Goal: Task Accomplishment & Management: Manage account settings

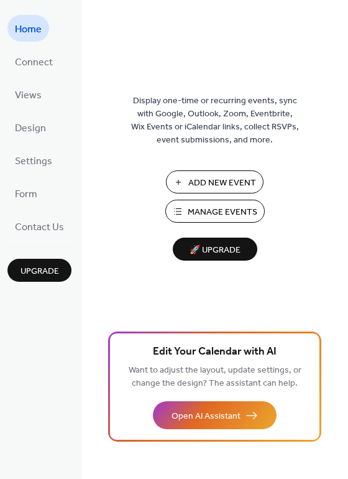
click at [183, 179] on button "Add New Event" at bounding box center [215, 181] width 98 height 23
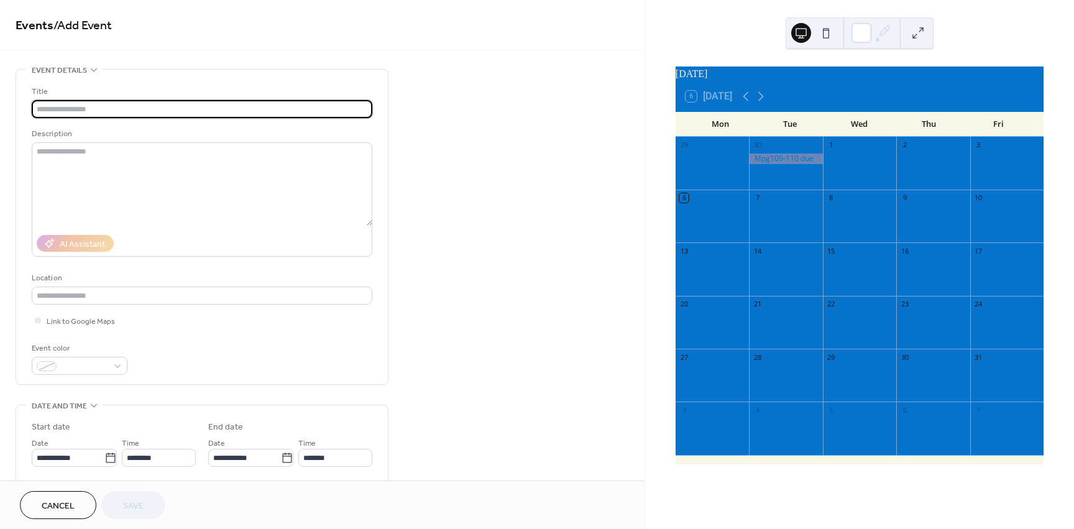
click at [185, 108] on input "text" at bounding box center [202, 109] width 341 height 18
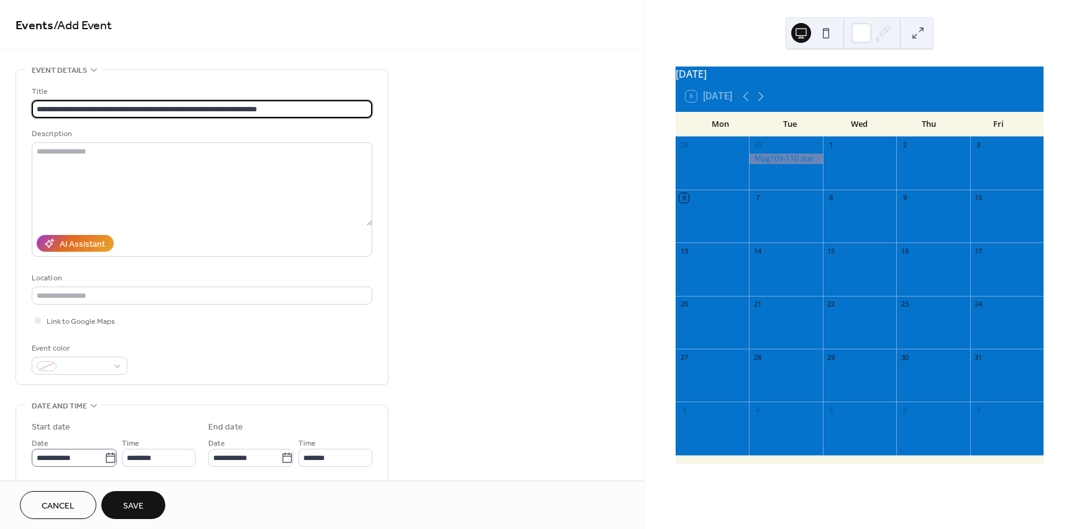
type input "**********"
click at [108, 462] on icon at bounding box center [110, 457] width 9 height 10
click at [104, 462] on input "**********" at bounding box center [68, 458] width 73 height 18
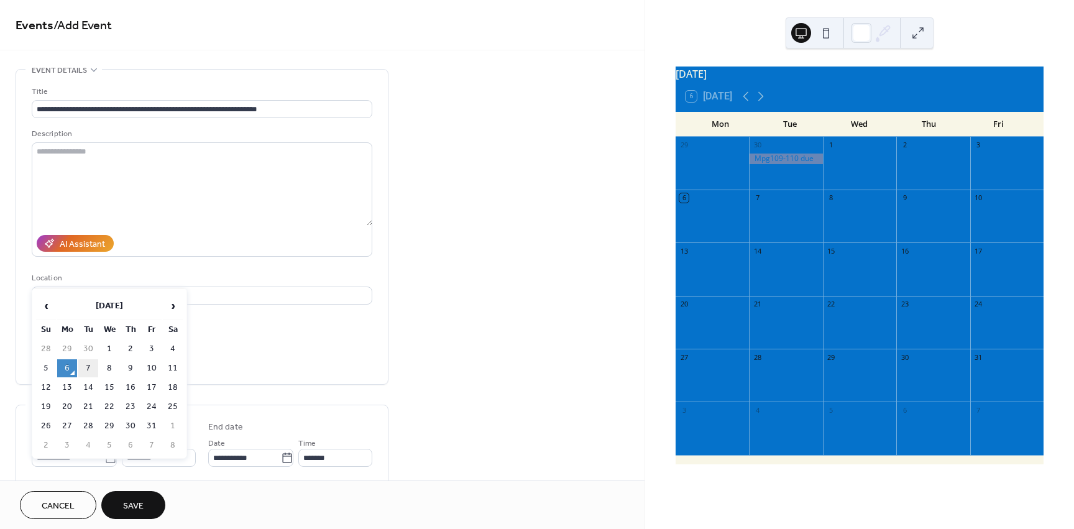
click at [91, 366] on td "7" at bounding box center [88, 368] width 20 height 18
type input "**********"
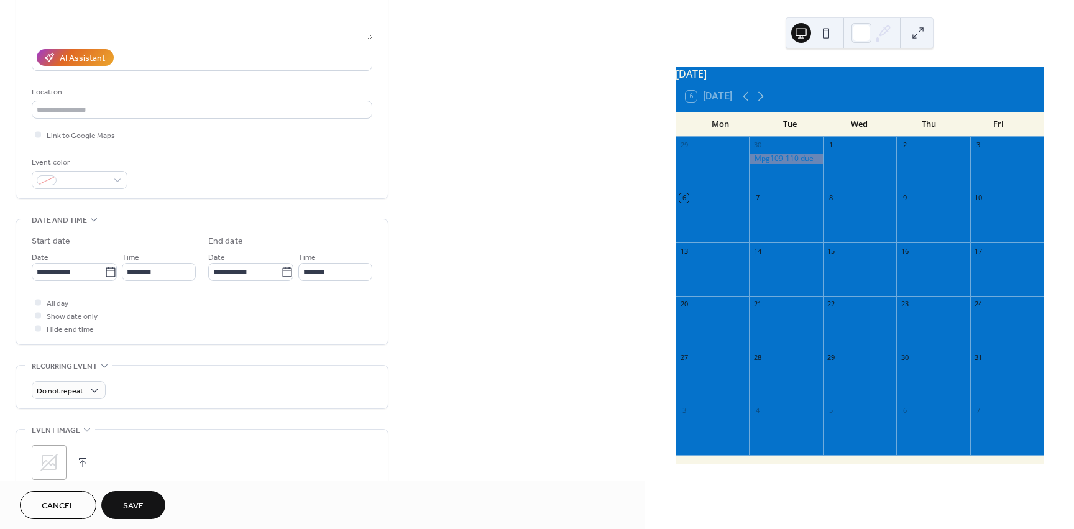
scroll to position [186, 0]
click at [50, 300] on span "All day" at bounding box center [58, 302] width 22 height 13
click at [133, 506] on span "Save" at bounding box center [133, 506] width 21 height 13
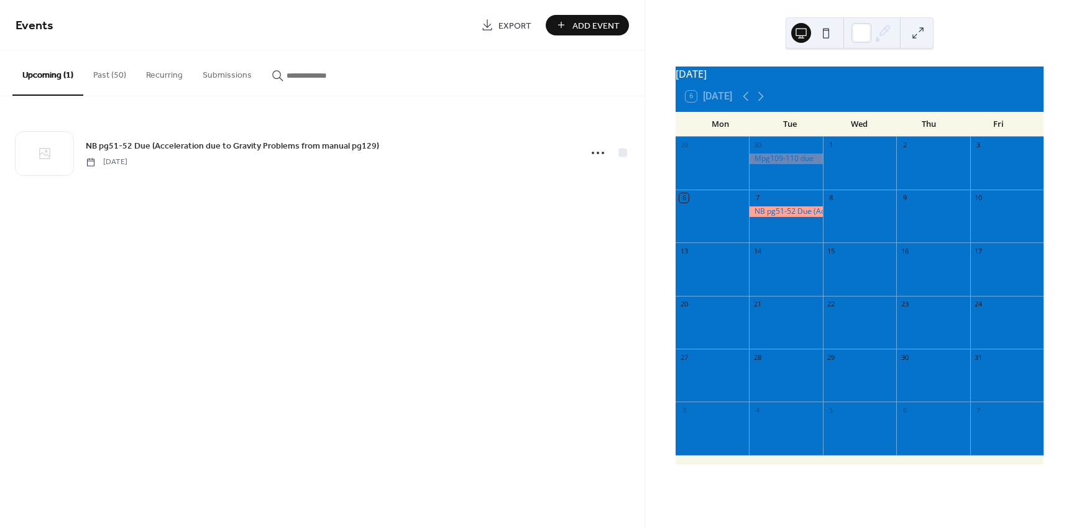
click at [589, 21] on span "Add Event" at bounding box center [595, 25] width 47 height 13
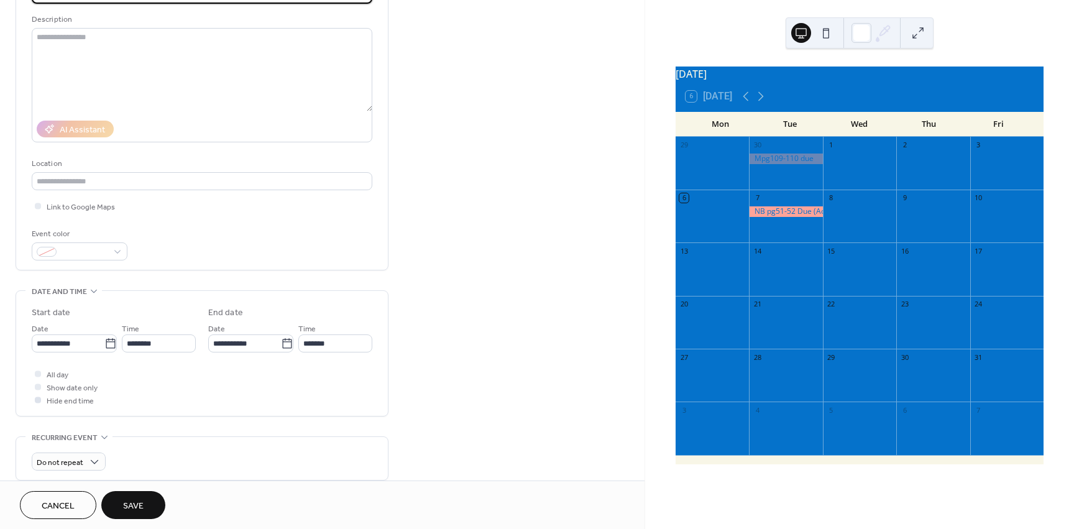
scroll to position [124, 0]
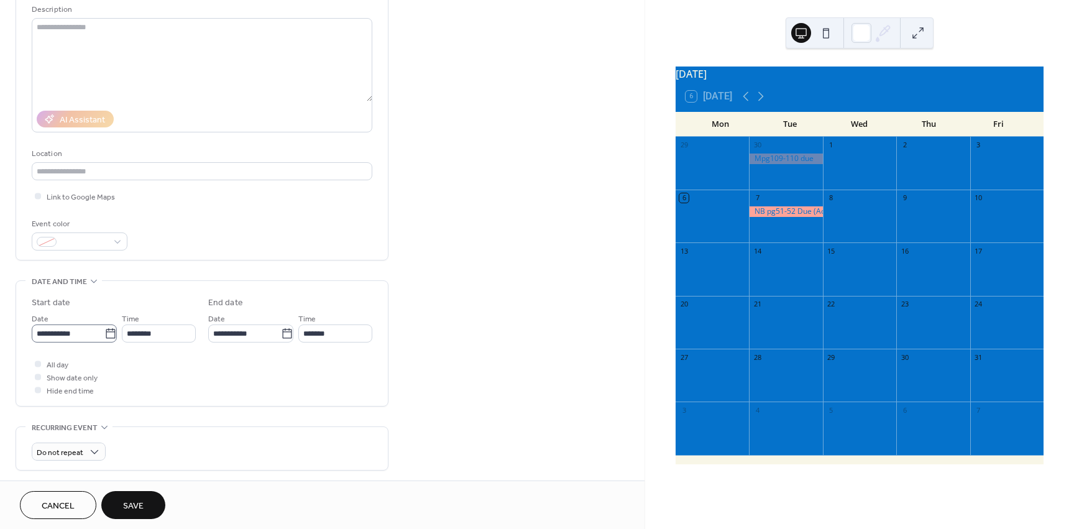
type input "*********"
click at [95, 332] on input "**********" at bounding box center [68, 333] width 73 height 18
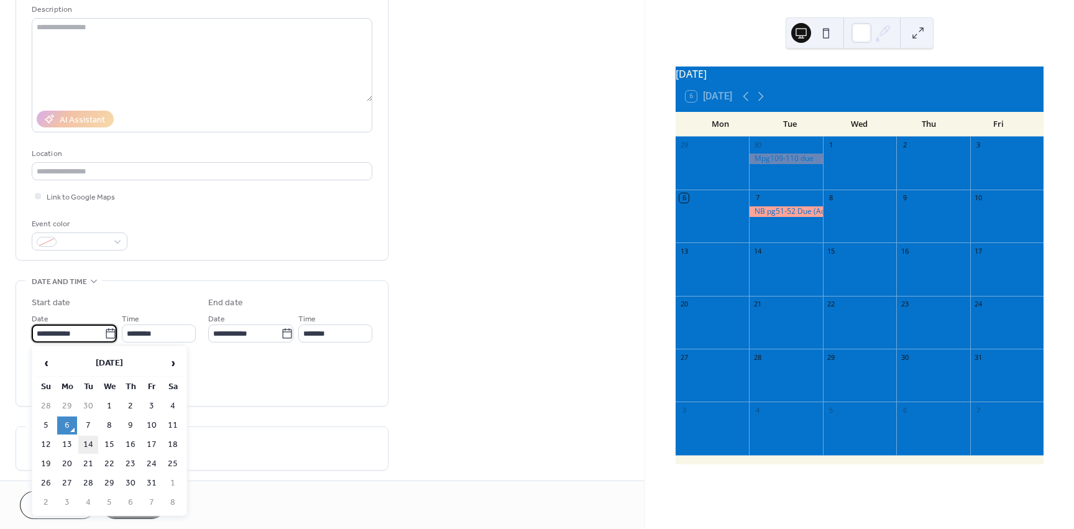
click at [85, 449] on td "14" at bounding box center [88, 445] width 20 height 18
type input "**********"
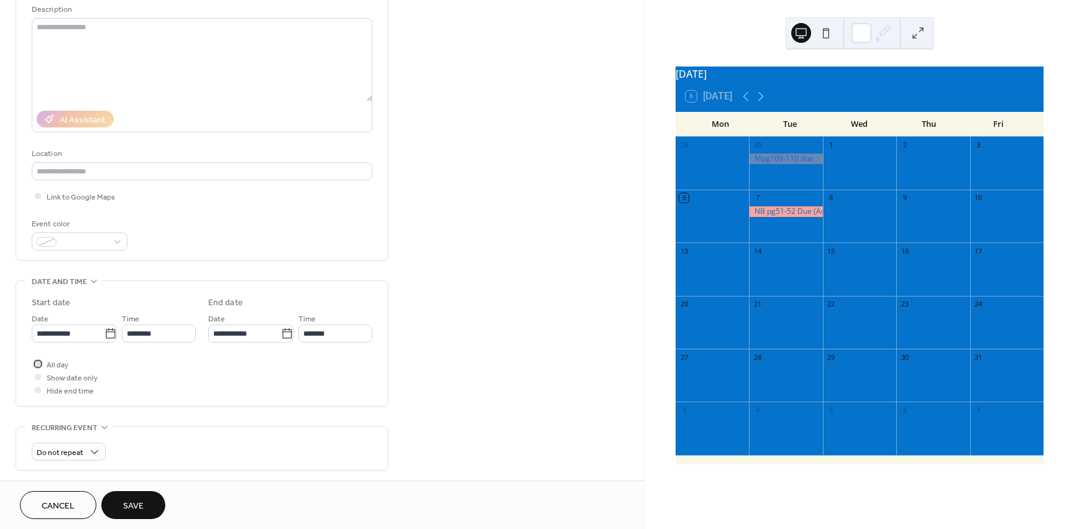
click at [63, 364] on span "All day" at bounding box center [58, 365] width 22 height 13
click at [138, 503] on span "Save" at bounding box center [133, 506] width 21 height 13
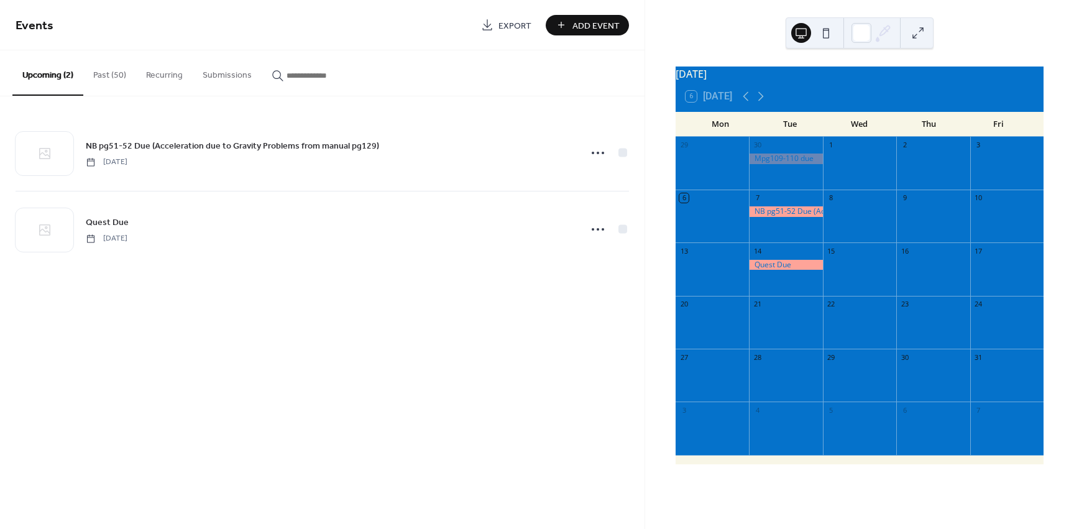
click at [121, 74] on button "Past (50)" at bounding box center [109, 72] width 53 height 44
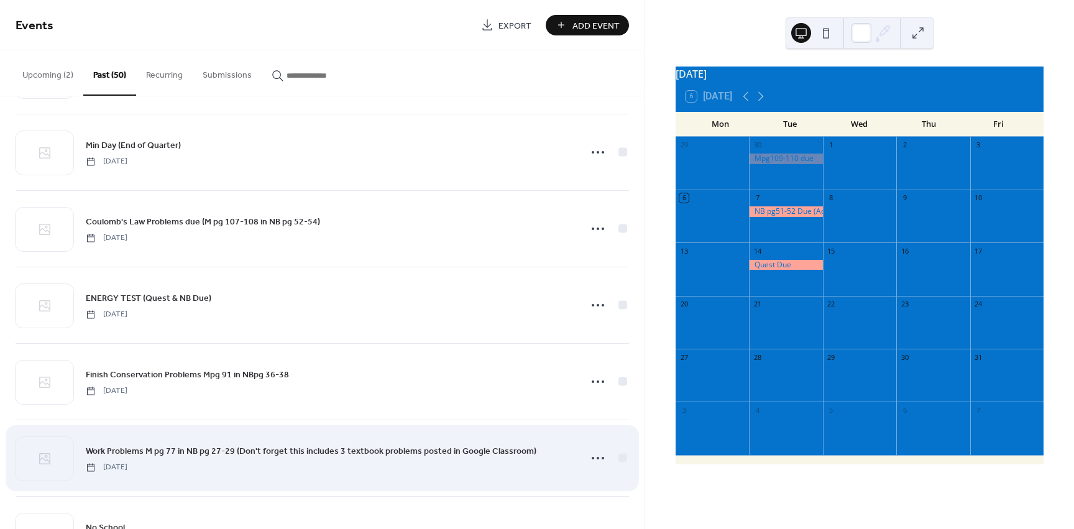
scroll to position [2662, 0]
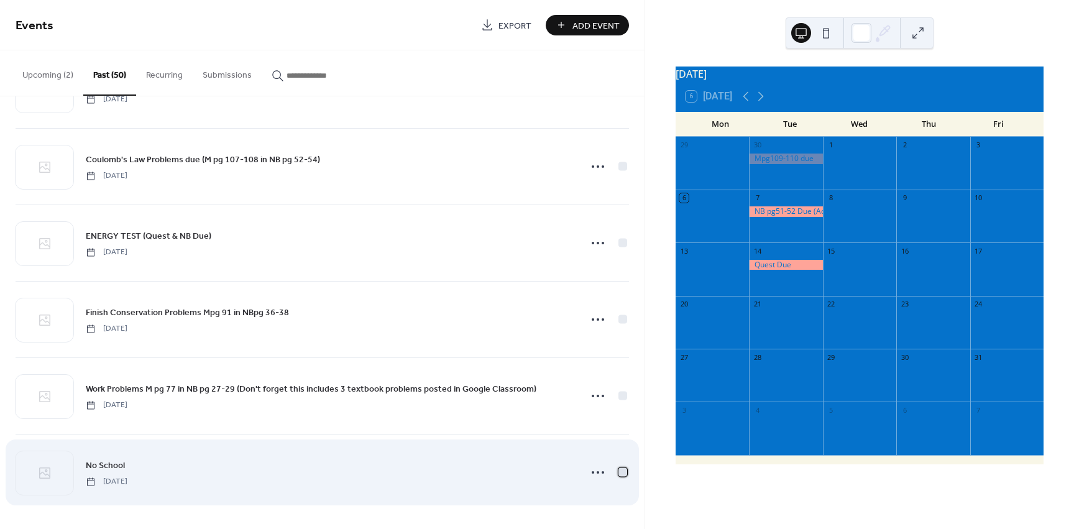
click at [618, 470] on div at bounding box center [622, 471] width 9 height 9
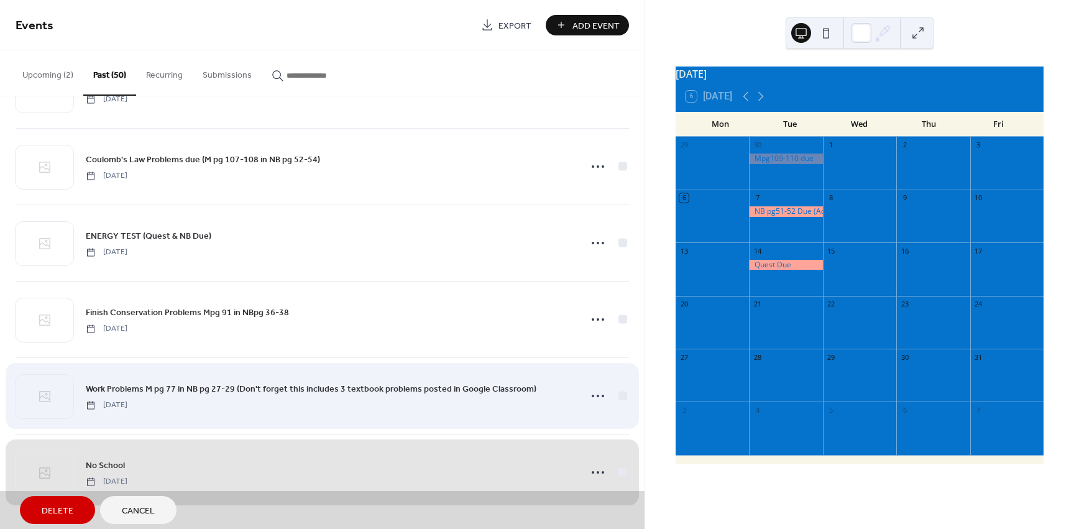
click at [618, 395] on div "Work Problems M pg 77 in NB pg 27-29 (Don't forget this includes 3 textbook pro…" at bounding box center [322, 395] width 613 height 76
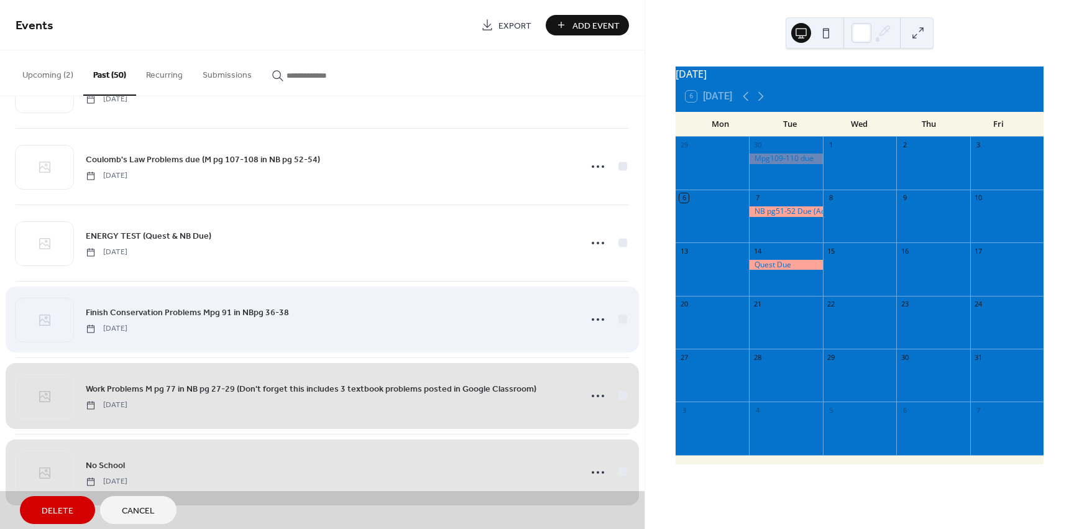
click at [617, 320] on div "Finish Conservation Problems Mpg 91 in NBpg 36-38 Thursday, February 27, 2025" at bounding box center [322, 319] width 613 height 76
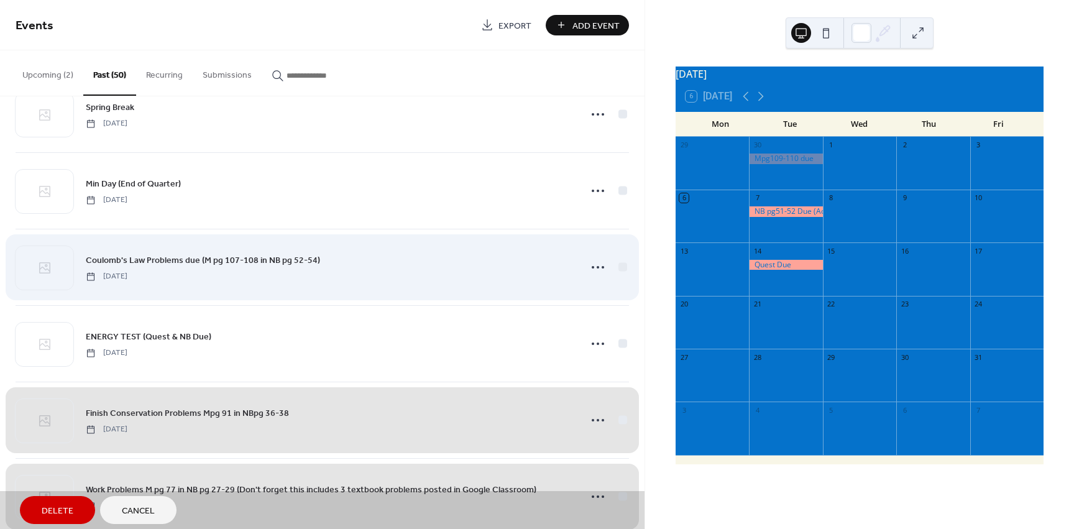
scroll to position [2537, 0]
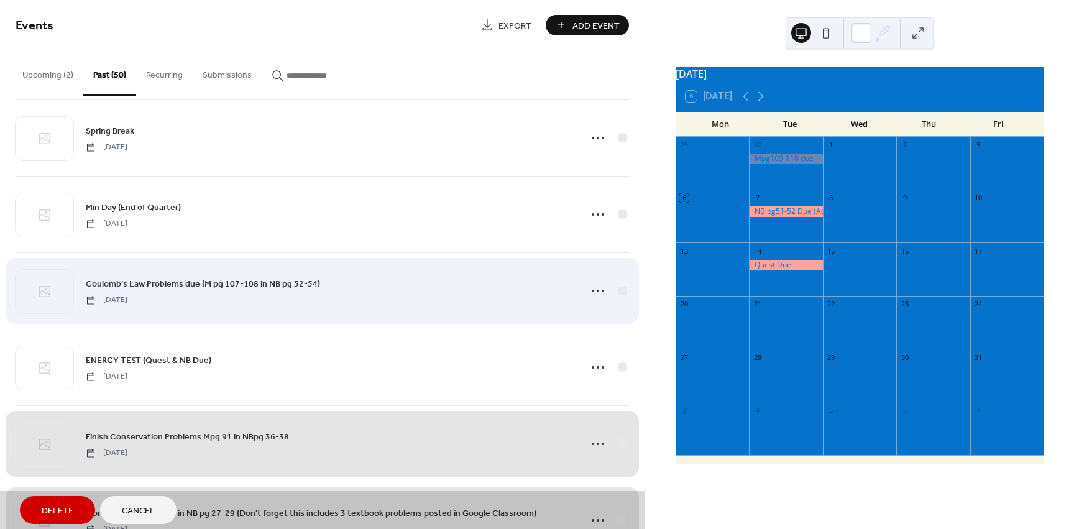
click at [616, 290] on div "Coulomb's Law Problems due (M pg 107-108 in NB pg 52-54) Wednesday, March 19, 2…" at bounding box center [322, 290] width 613 height 76
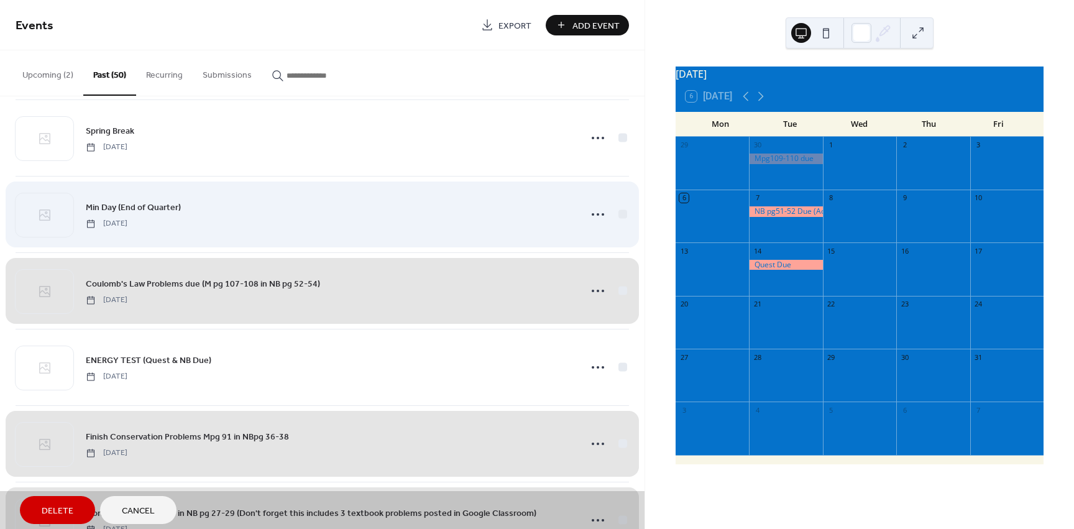
click at [621, 214] on div "Min Day (End of Quarter) Friday, March 21, 2025" at bounding box center [322, 214] width 613 height 76
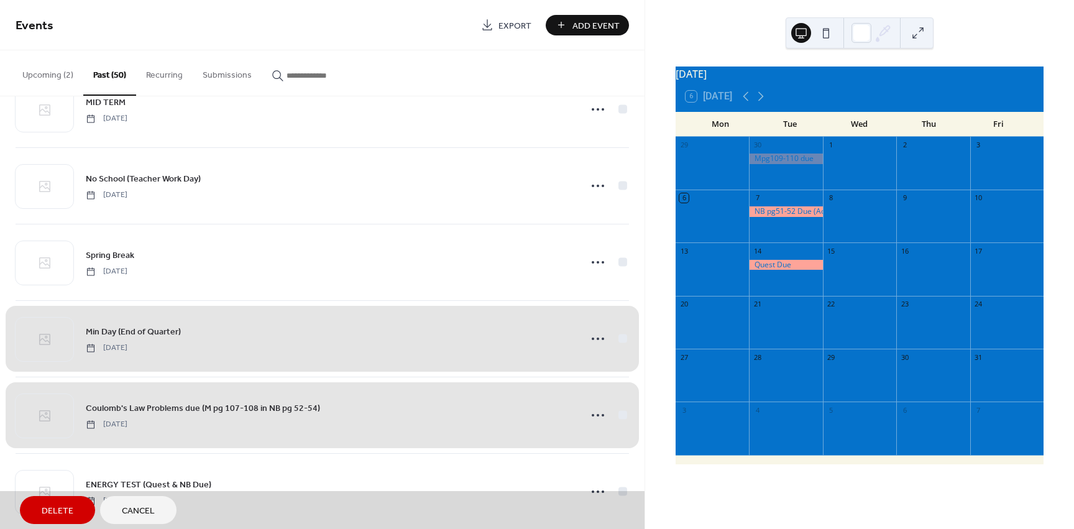
scroll to position [2289, 0]
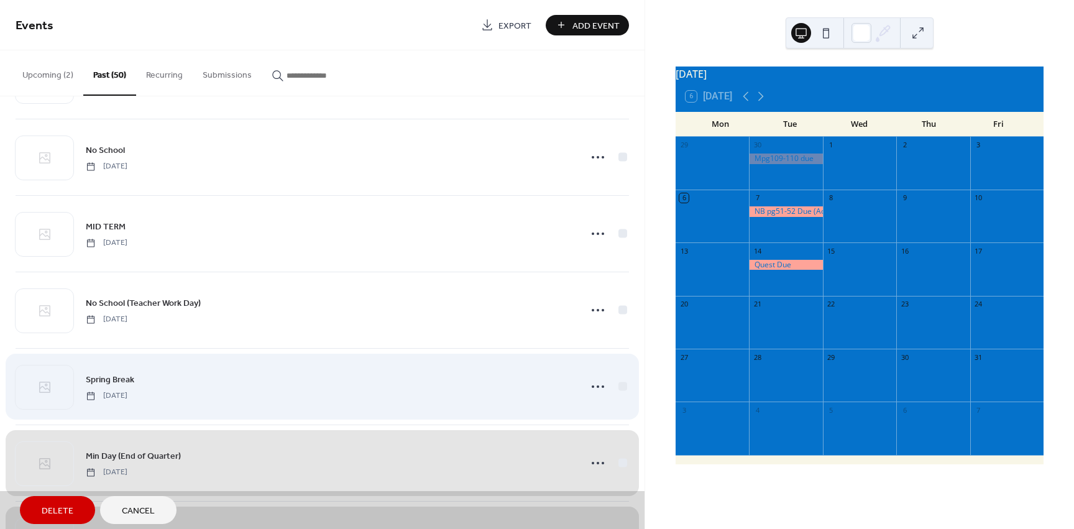
click at [620, 385] on div "Spring Break Monday, March 24, 2025" at bounding box center [322, 386] width 613 height 76
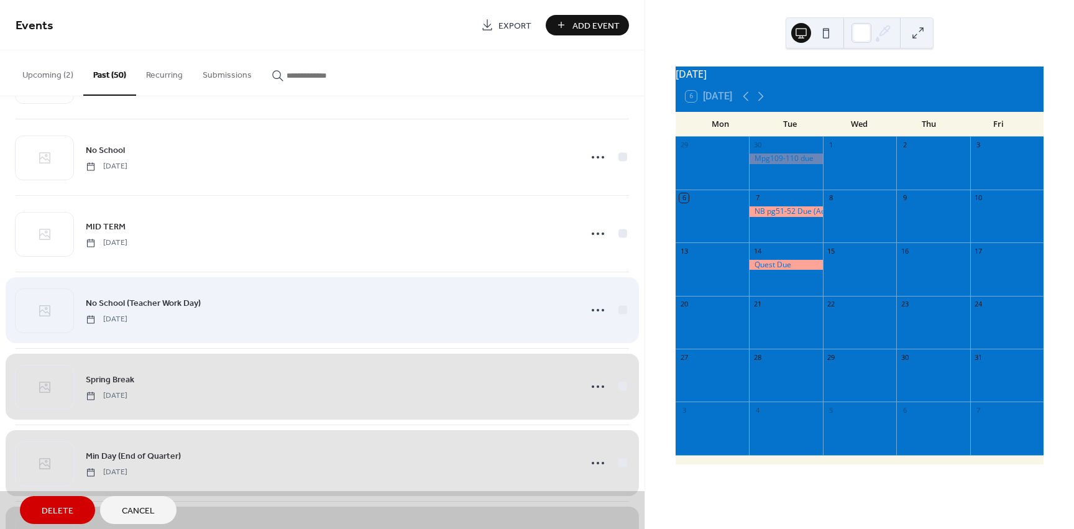
click at [617, 308] on div "No School (Teacher Work Day) Monday, March 31, 2025" at bounding box center [322, 310] width 613 height 76
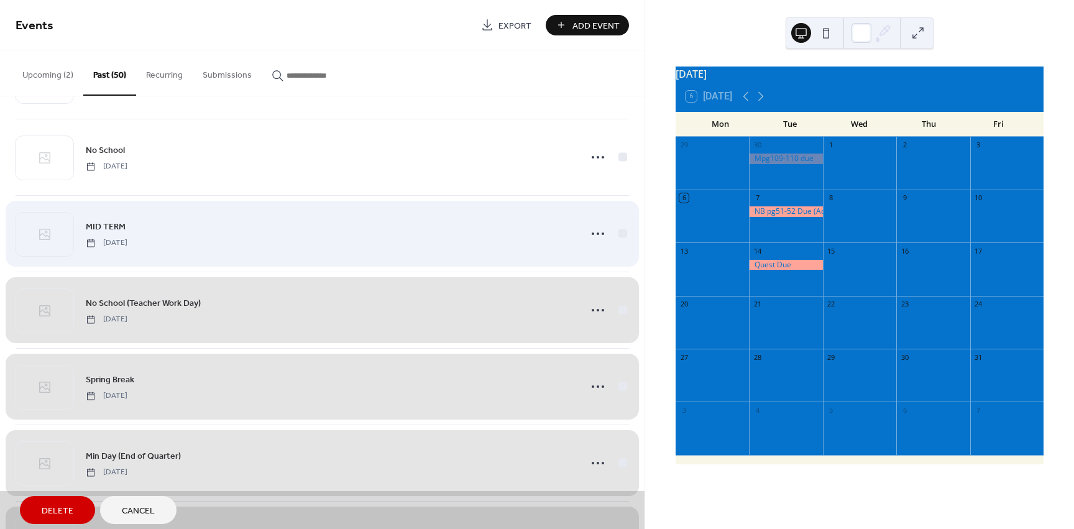
click at [615, 234] on div "MID TERM Tuesday, April 22, 2025" at bounding box center [322, 233] width 613 height 76
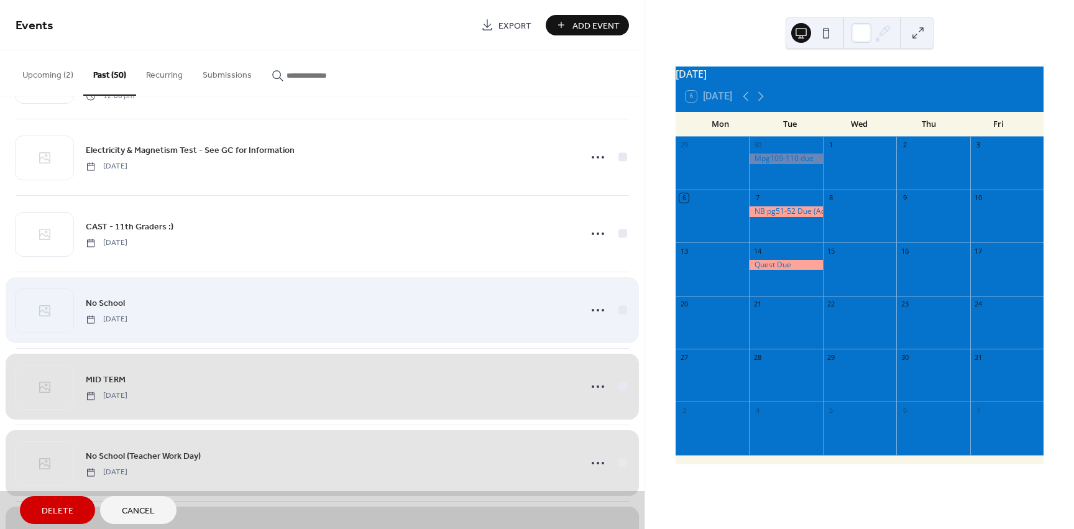
scroll to position [2102, 0]
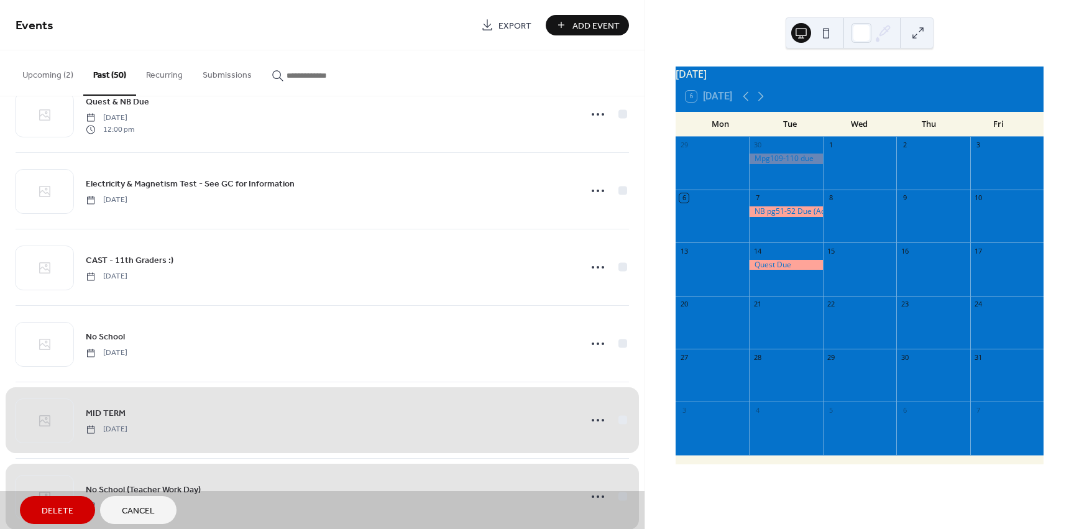
drag, startPoint x: 617, startPoint y: 419, endPoint x: 617, endPoint y: 404, distance: 15.5
click at [616, 419] on div "MID TERM Tuesday, April 22, 2025" at bounding box center [322, 420] width 613 height 76
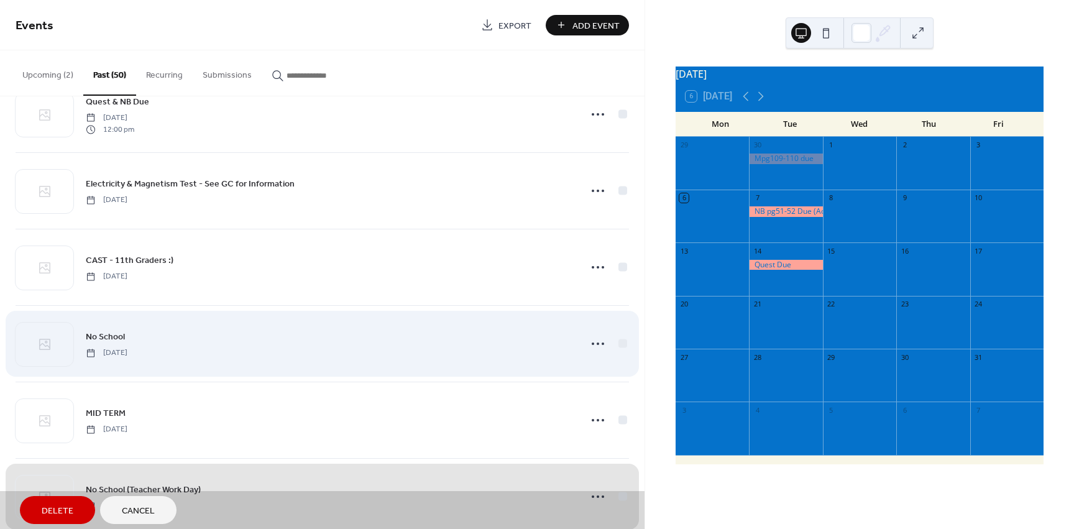
click at [616, 341] on div "No School Thursday, April 24, 2025" at bounding box center [322, 343] width 613 height 76
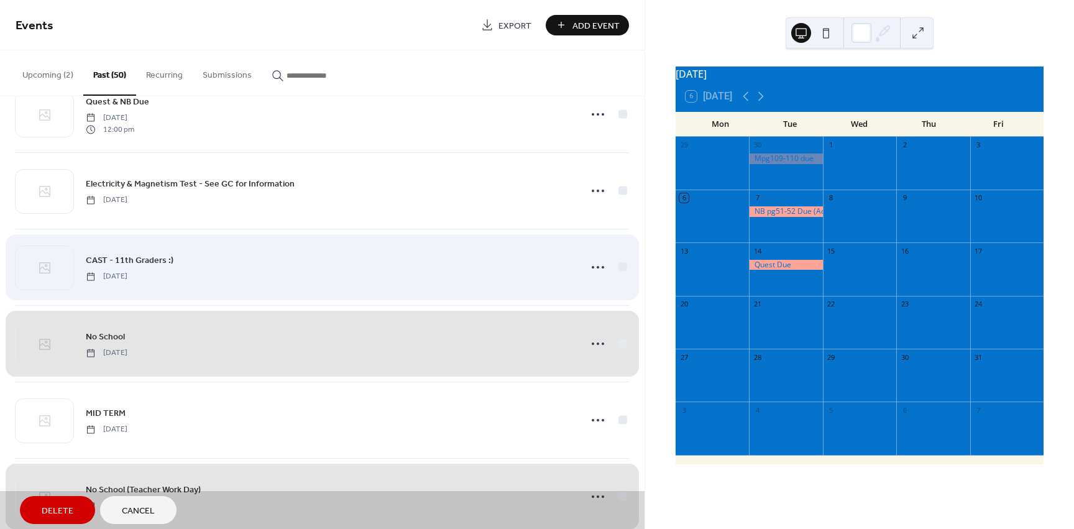
click at [616, 267] on div "CAST - 11th Graders :) Monday, April 28, 2025" at bounding box center [322, 267] width 613 height 76
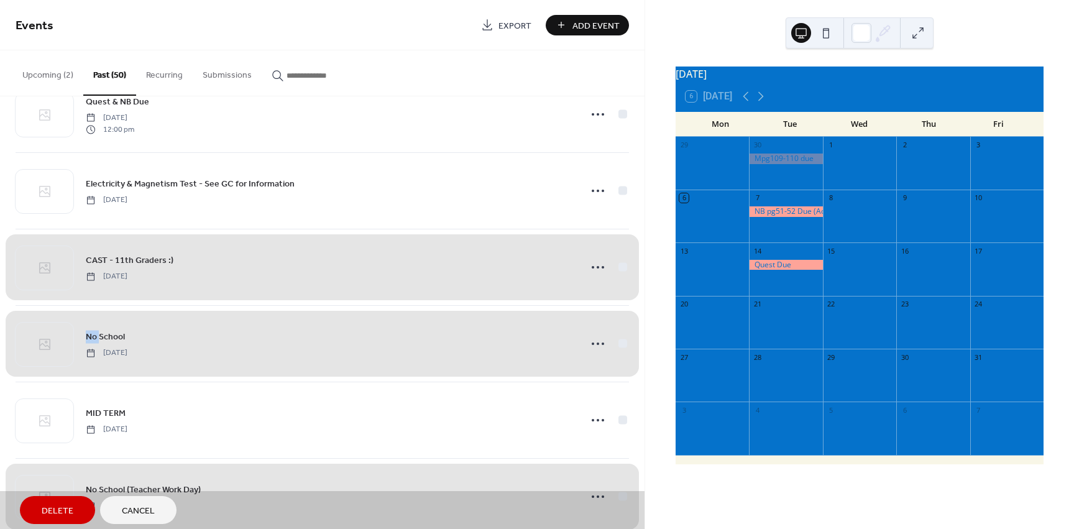
click at [616, 267] on div "CAST - 11th Graders :) Monday, April 28, 2025" at bounding box center [322, 267] width 613 height 76
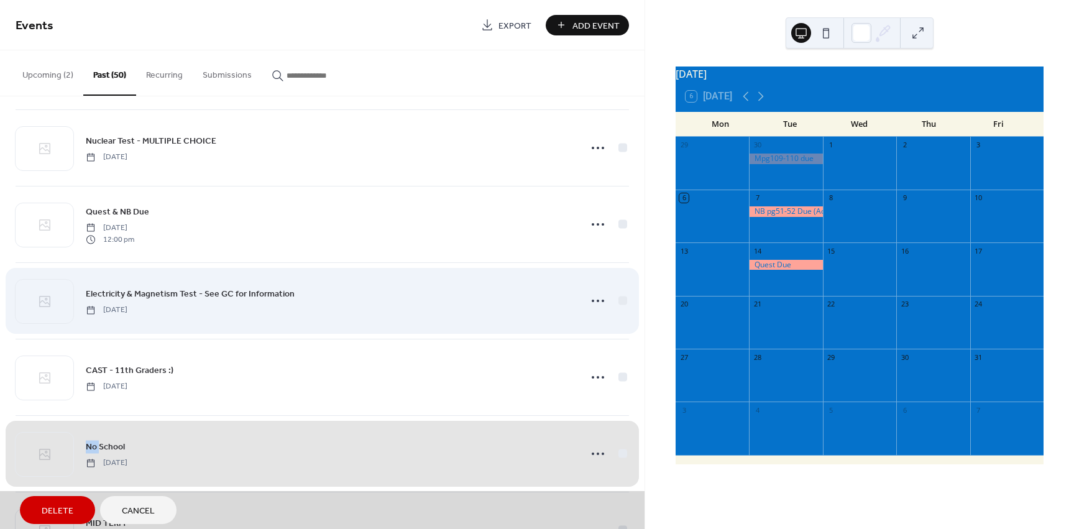
scroll to position [1978, 0]
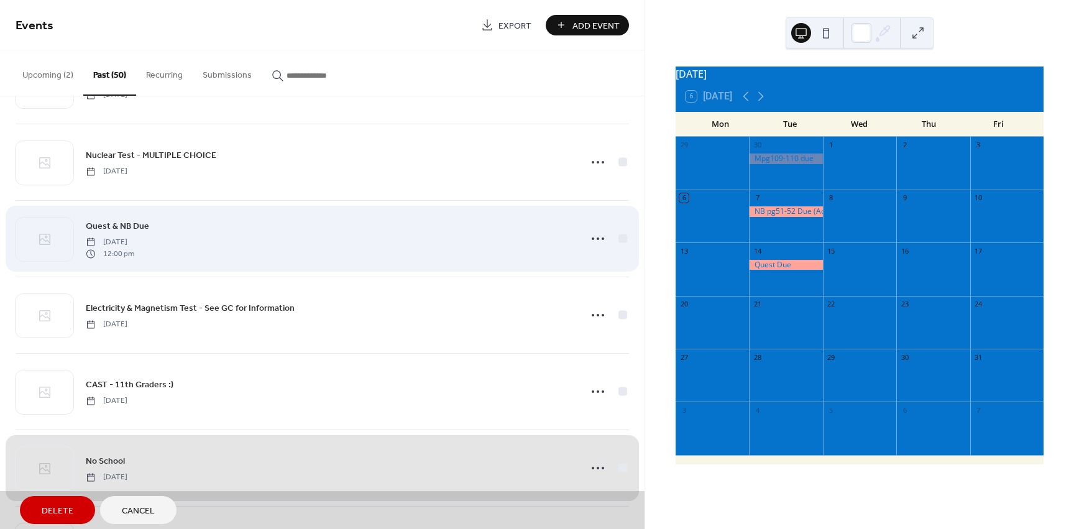
click at [616, 239] on div "Quest & NB Due Tuesday, May 6, 2025 12:00 pm" at bounding box center [322, 238] width 613 height 76
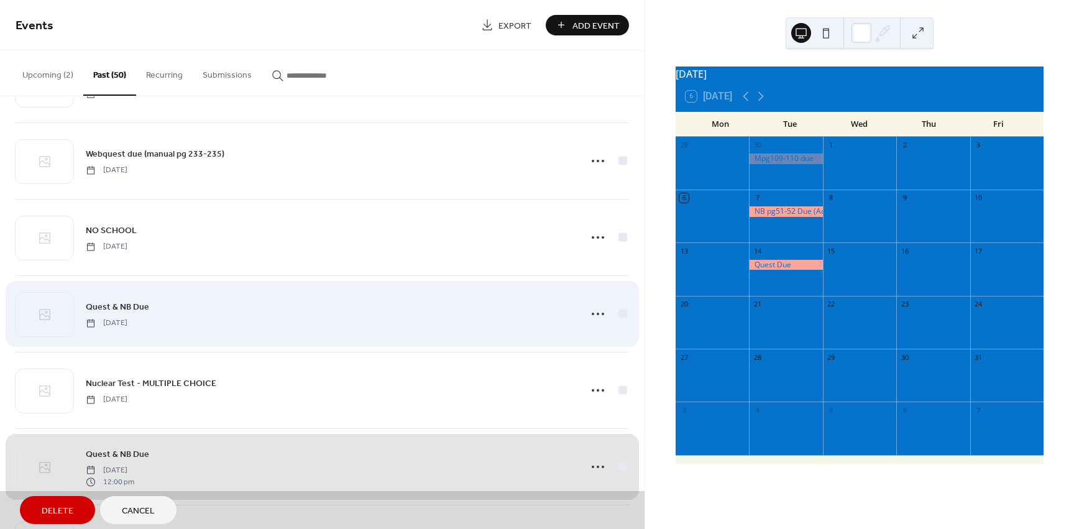
scroll to position [1730, 0]
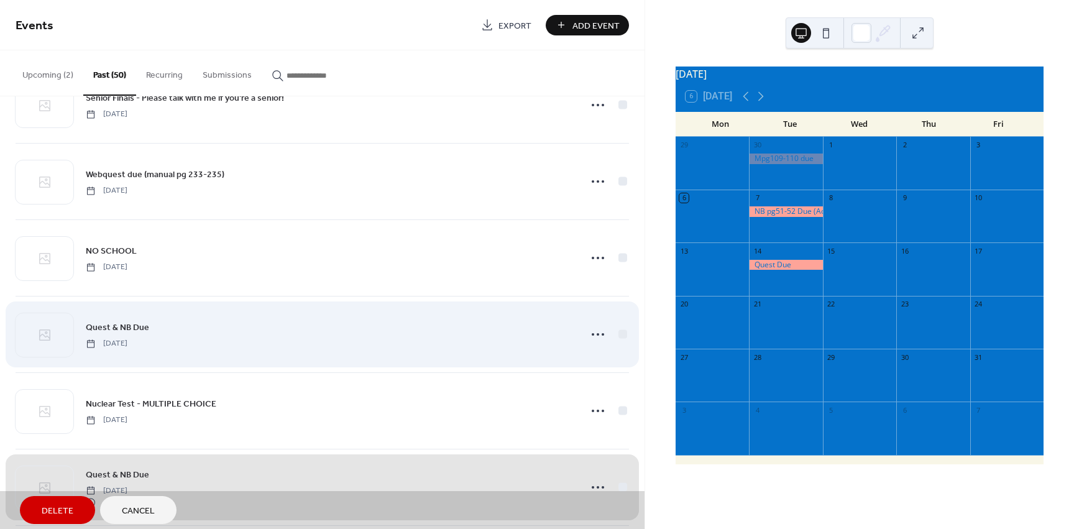
click at [618, 337] on div "Quest & NB Due Thursday, May 22, 2025" at bounding box center [322, 334] width 613 height 76
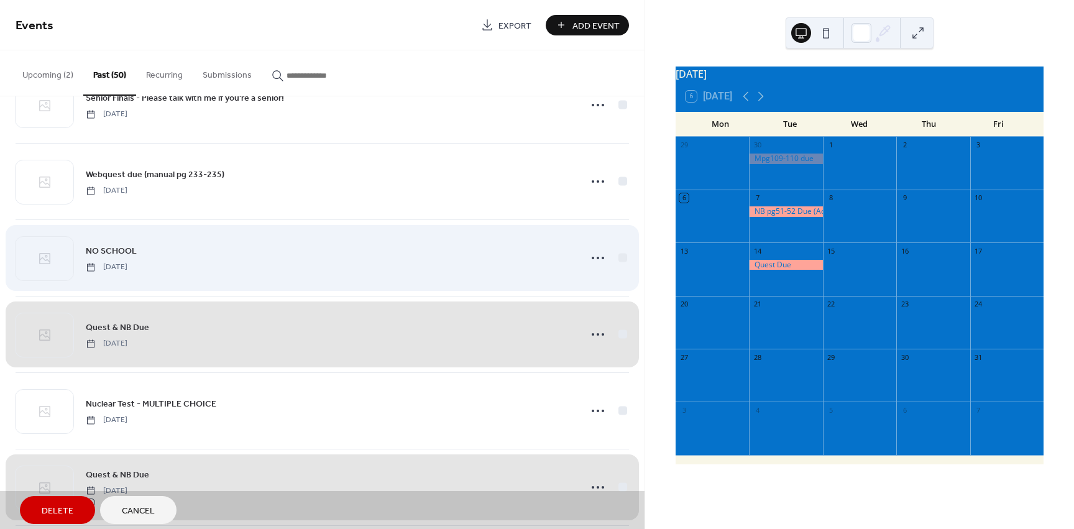
click at [616, 255] on div "NO SCHOOL Monday, May 26, 2025" at bounding box center [322, 257] width 613 height 76
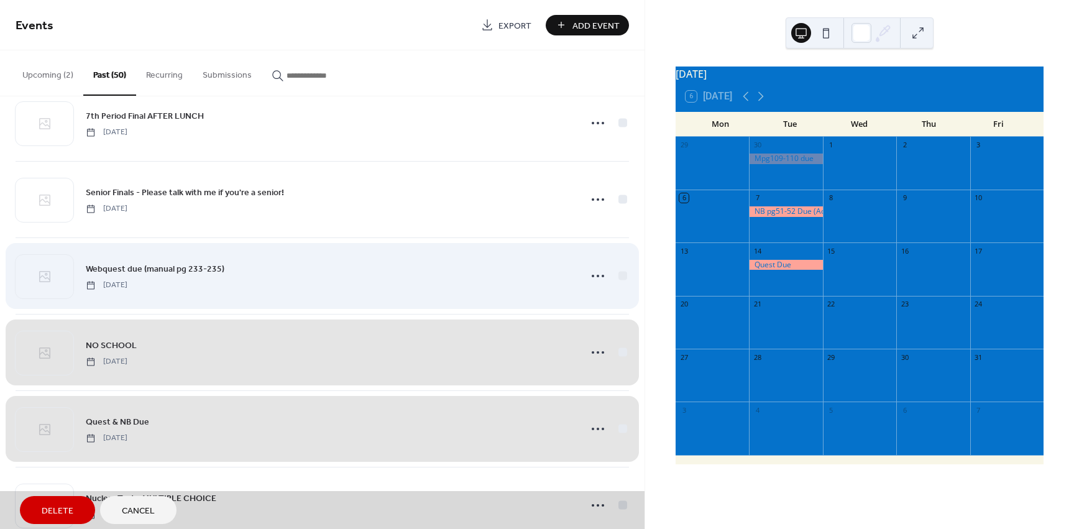
scroll to position [1605, 0]
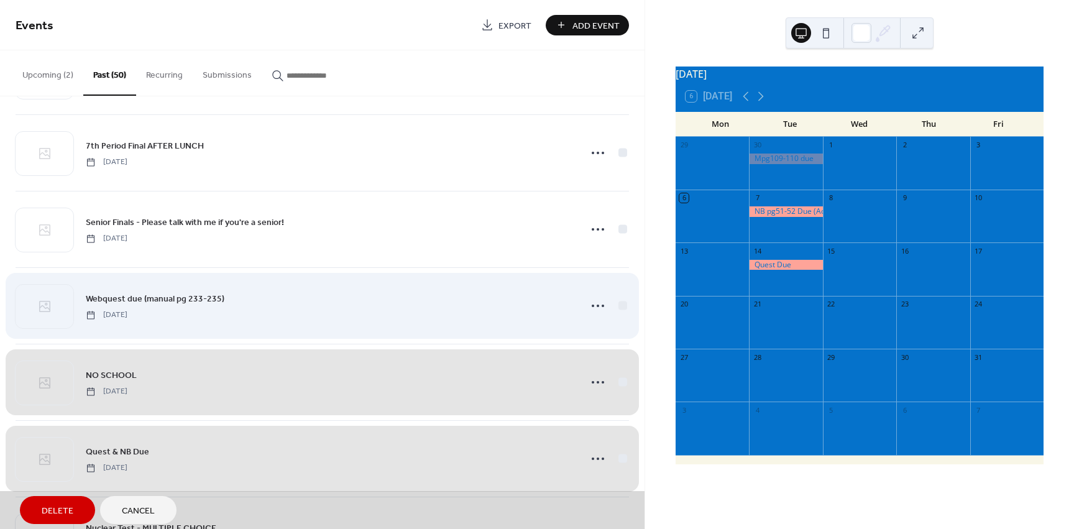
click at [620, 303] on div "Webquest due (manual pg 233-235) Tuesday, May 27, 2025" at bounding box center [322, 305] width 613 height 76
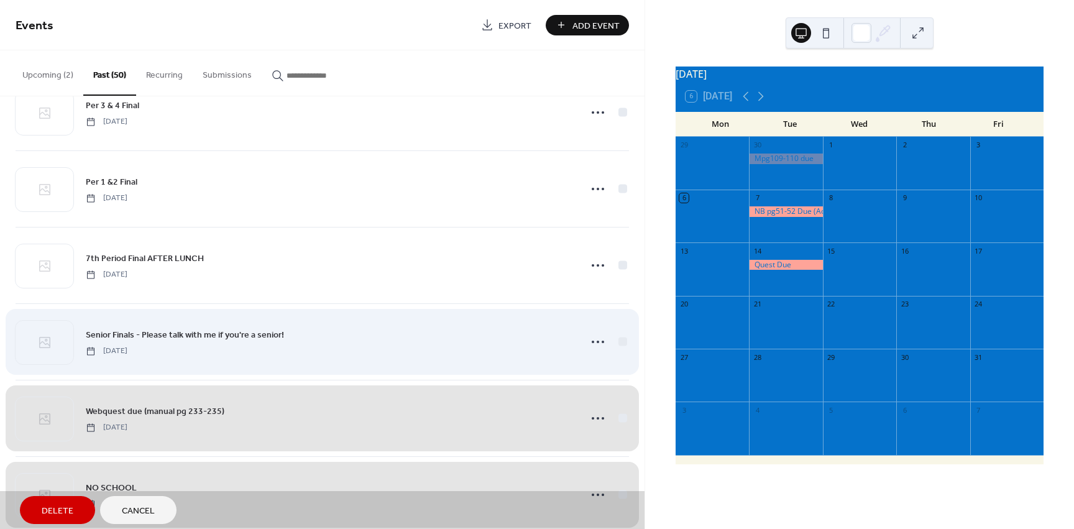
scroll to position [1481, 0]
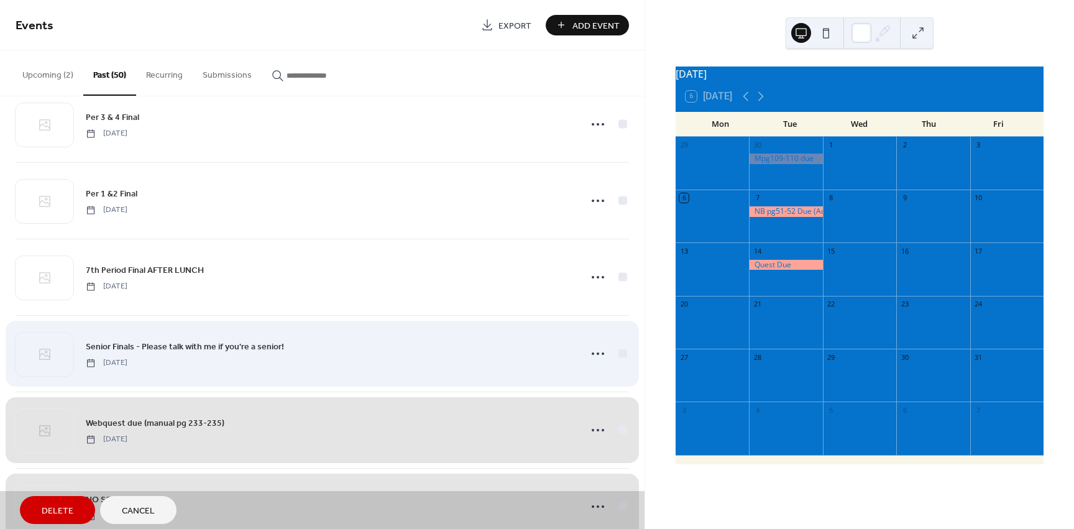
click at [615, 352] on div "Senior Finals - Please talk with me if you're a senior! Wednesday, June 4, 2025" at bounding box center [322, 353] width 613 height 76
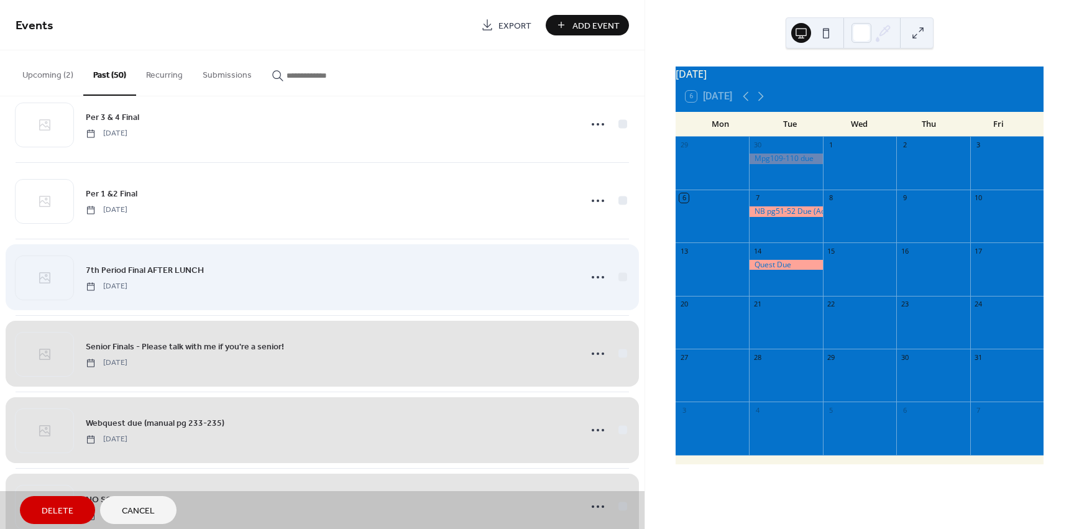
drag, startPoint x: 623, startPoint y: 278, endPoint x: 623, endPoint y: 255, distance: 23.6
click at [623, 278] on div "7th Period Final AFTER LUNCH Friday, June 6, 2025" at bounding box center [322, 277] width 613 height 76
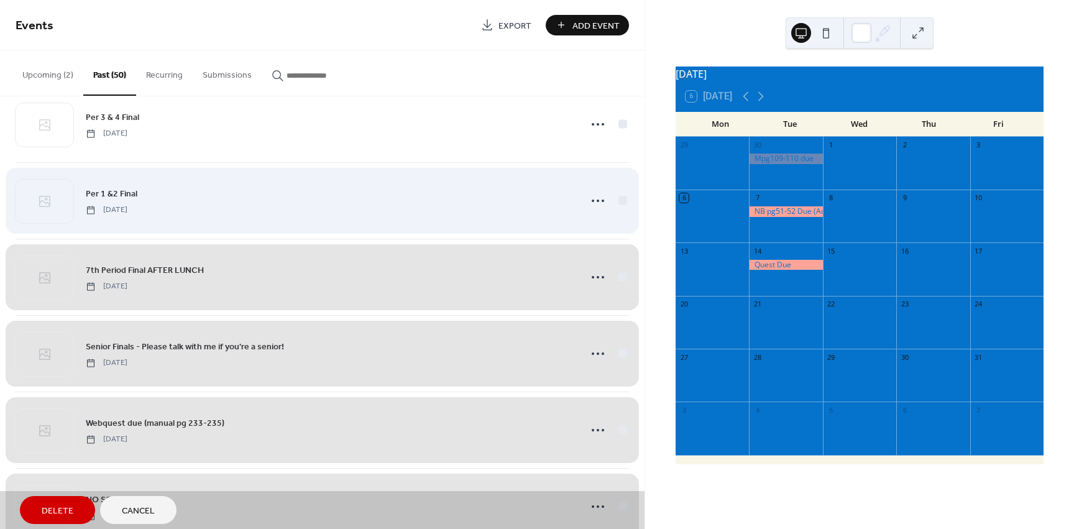
click at [613, 207] on div "Per 1 &2 Final Monday, June 9, 2025" at bounding box center [322, 200] width 613 height 76
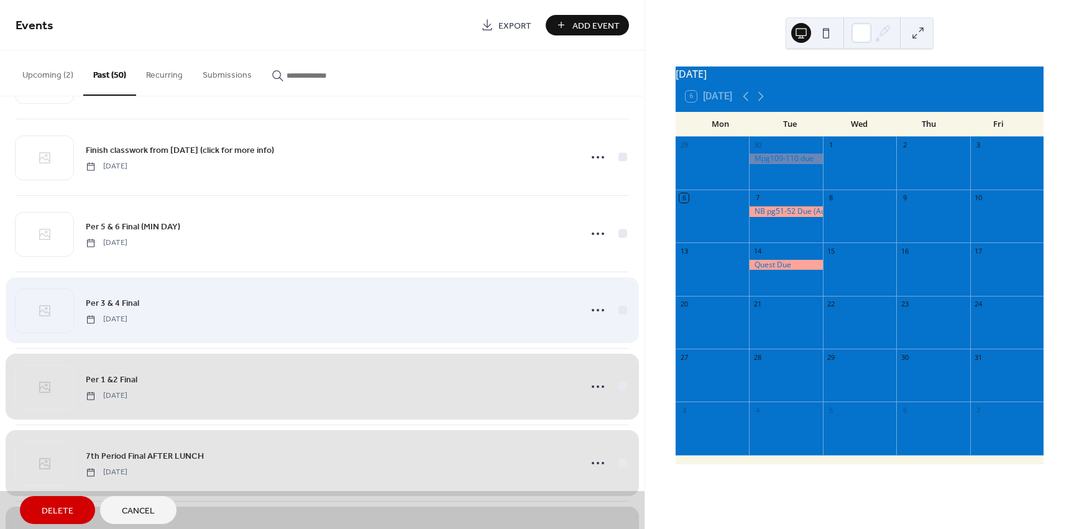
scroll to position [1294, 0]
click at [616, 311] on div "Per 3 & 4 Final Tuesday, June 10, 2025" at bounding box center [322, 310] width 613 height 76
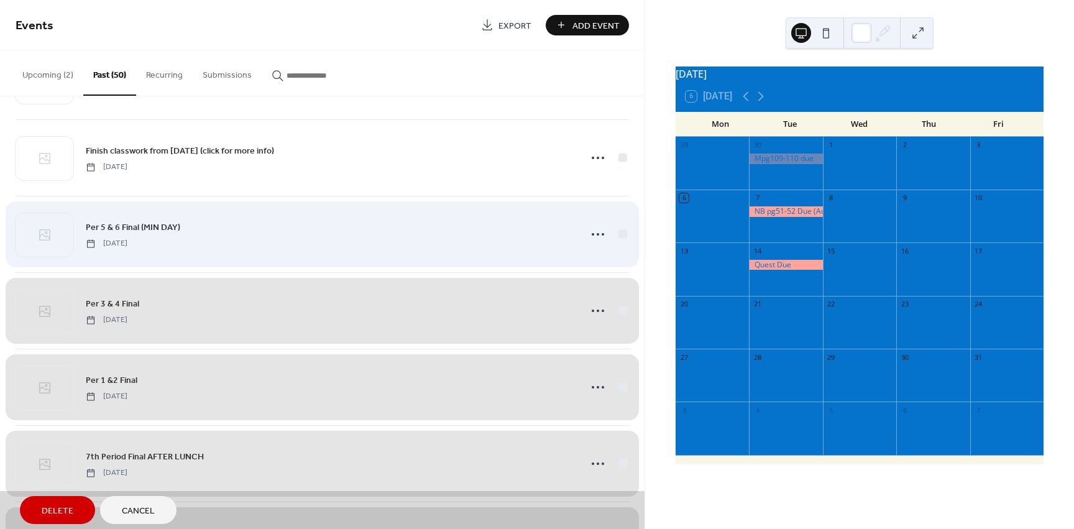
click at [616, 229] on div "Per 5 & 6 Final (MIN DAY) Wednesday, June 11, 2025" at bounding box center [322, 234] width 613 height 76
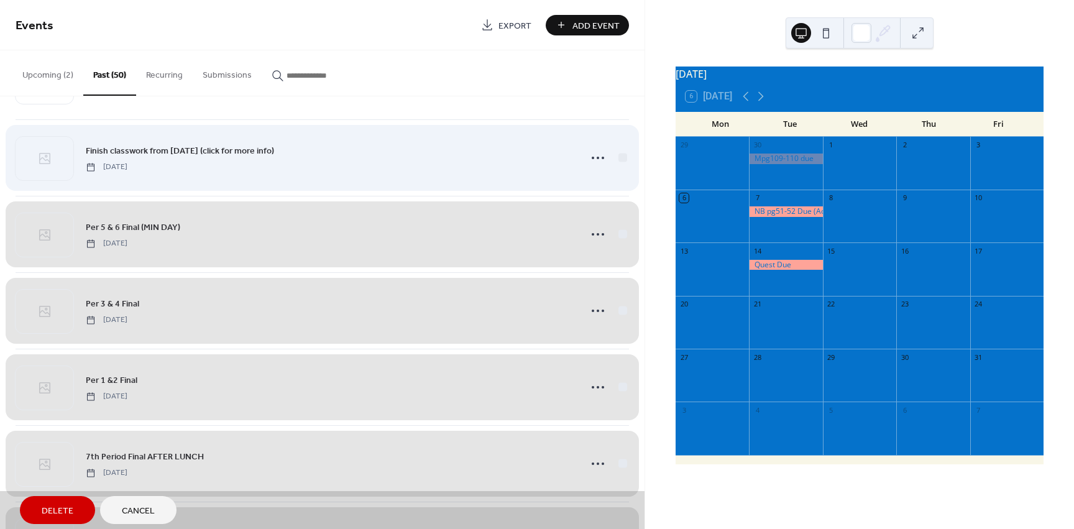
click at [623, 162] on div "Finish classwork from today (click for more info) Friday, August 22, 2025" at bounding box center [322, 157] width 613 height 76
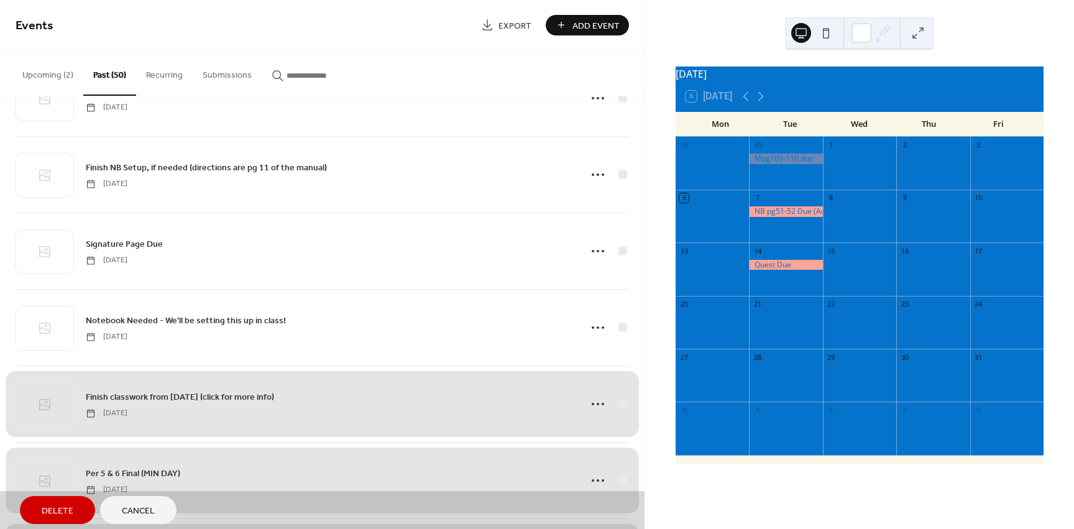
scroll to position [1046, 0]
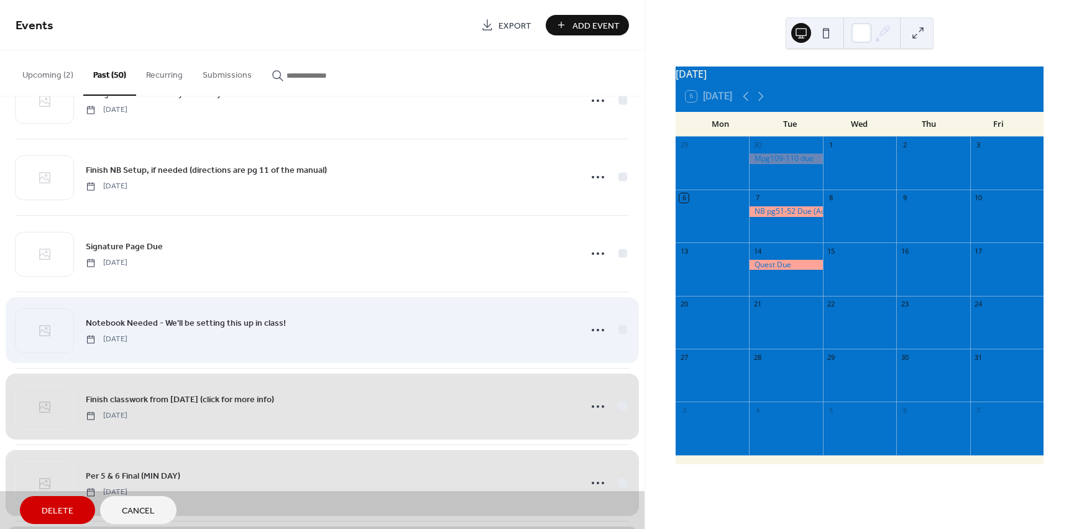
click at [618, 330] on div "Notebook Needed - We'll be setting this up in class! Monday, August 25, 2025" at bounding box center [322, 329] width 613 height 76
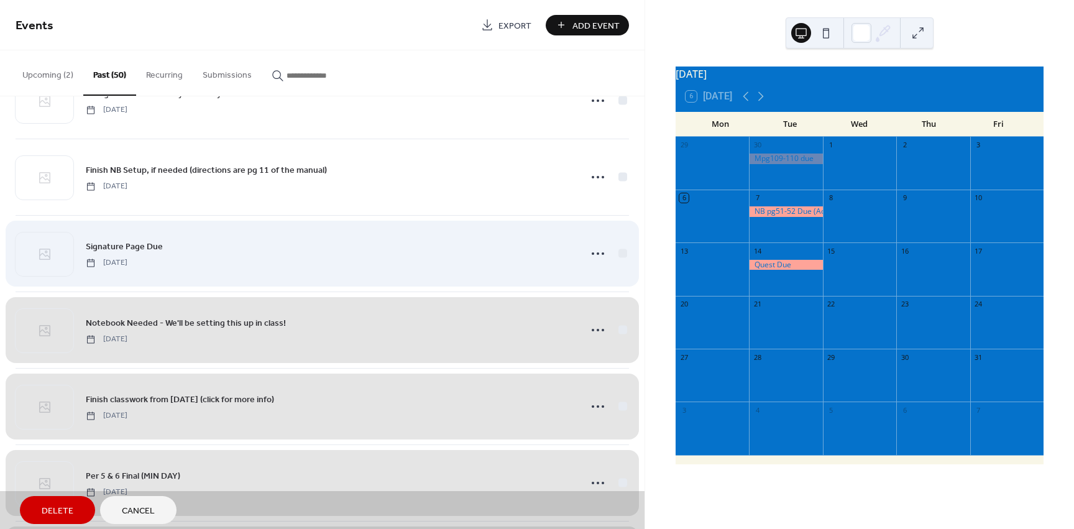
click at [617, 250] on div "Signature Page Due Monday, August 25, 2025" at bounding box center [322, 253] width 613 height 76
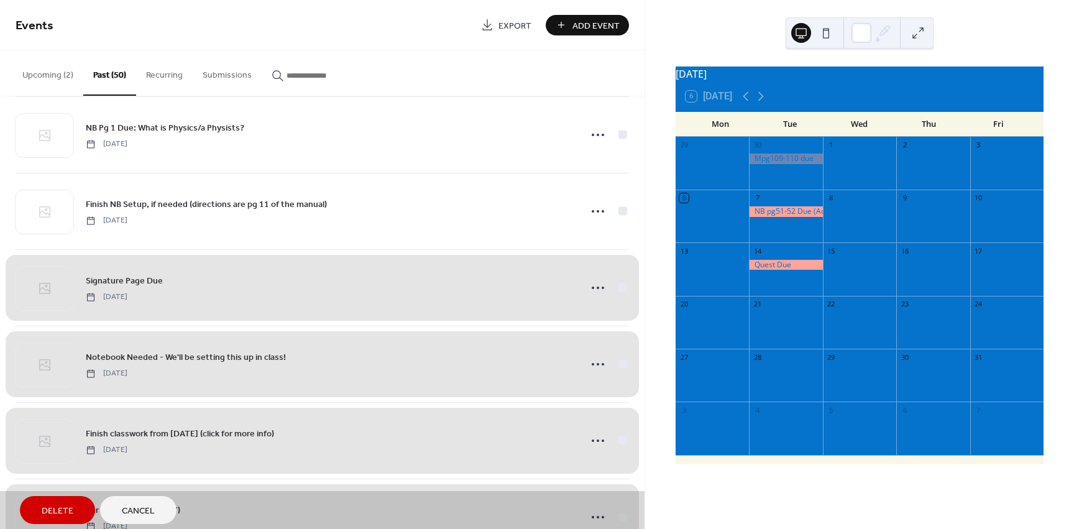
scroll to position [922, 0]
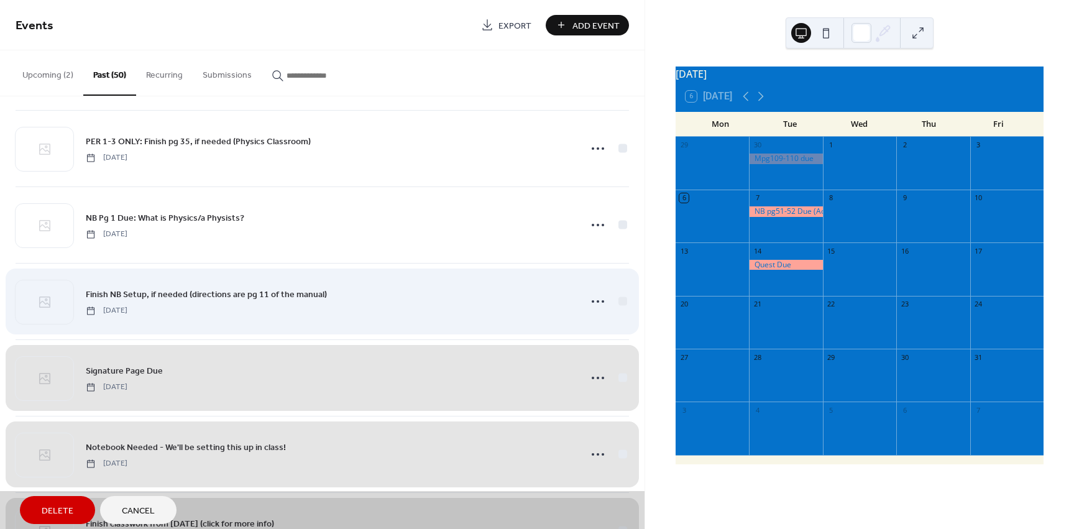
click at [625, 298] on div "Finish NB Setup, if needed (directions are pg 11 of the manual) Tuesday, August…" at bounding box center [322, 301] width 613 height 76
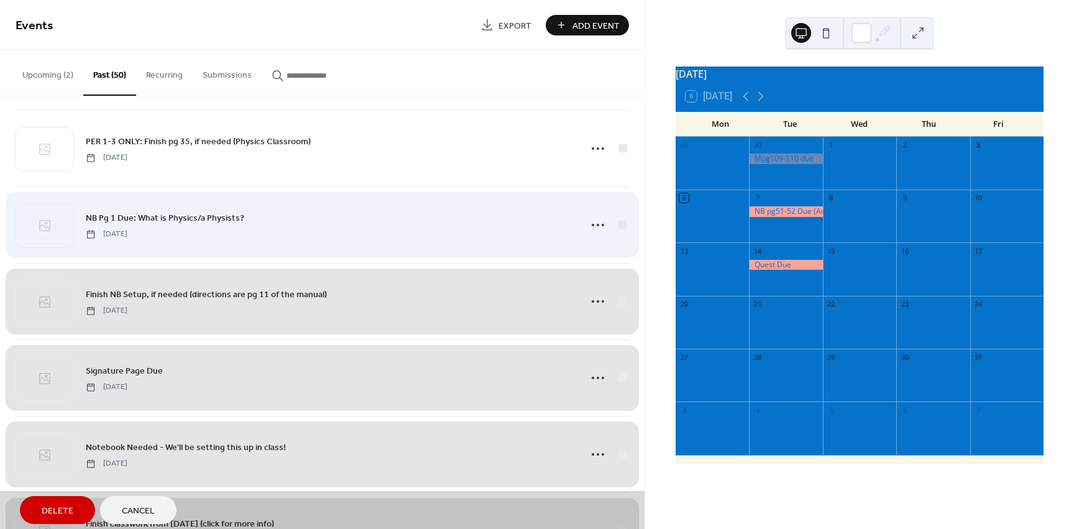
click at [615, 225] on div "NB Pg 1 Due: What is Physics/a Physists? Tuesday, August 26, 2025" at bounding box center [322, 224] width 613 height 76
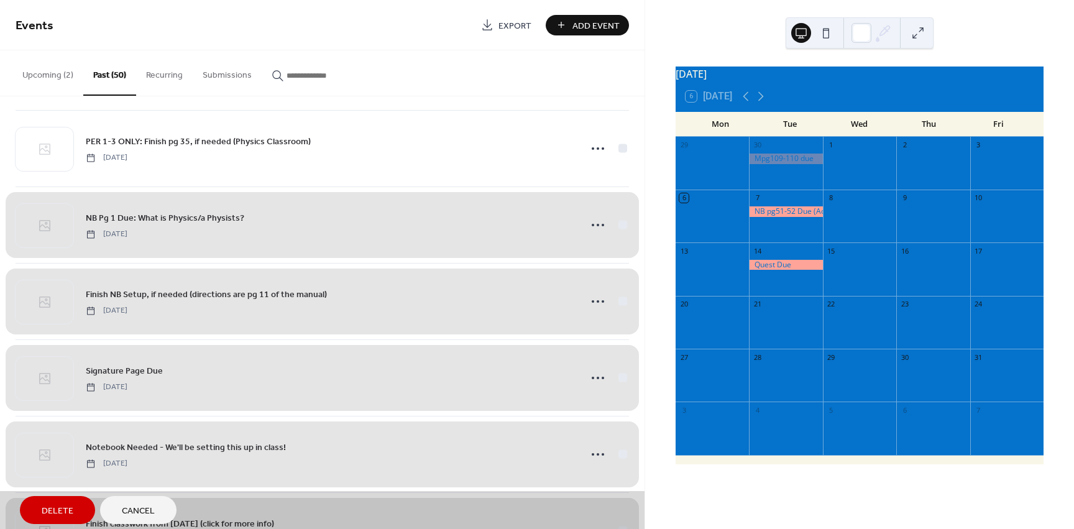
click at [616, 225] on div "NB Pg 1 Due: What is Physics/a Physists? Tuesday, August 26, 2025" at bounding box center [322, 224] width 613 height 76
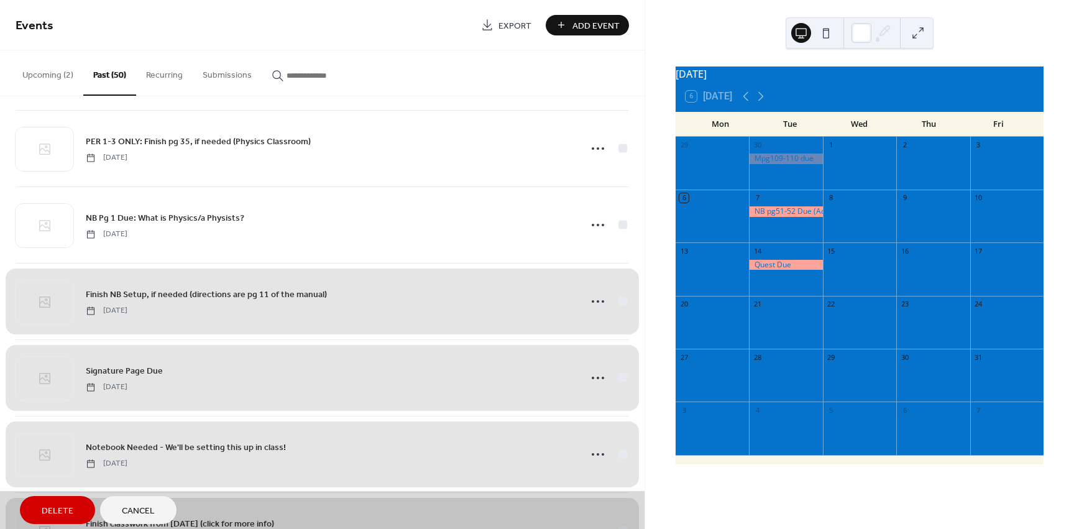
click at [614, 299] on div "Finish NB Setup, if needed (directions are pg 11 of the manual) Tuesday, August…" at bounding box center [322, 301] width 613 height 76
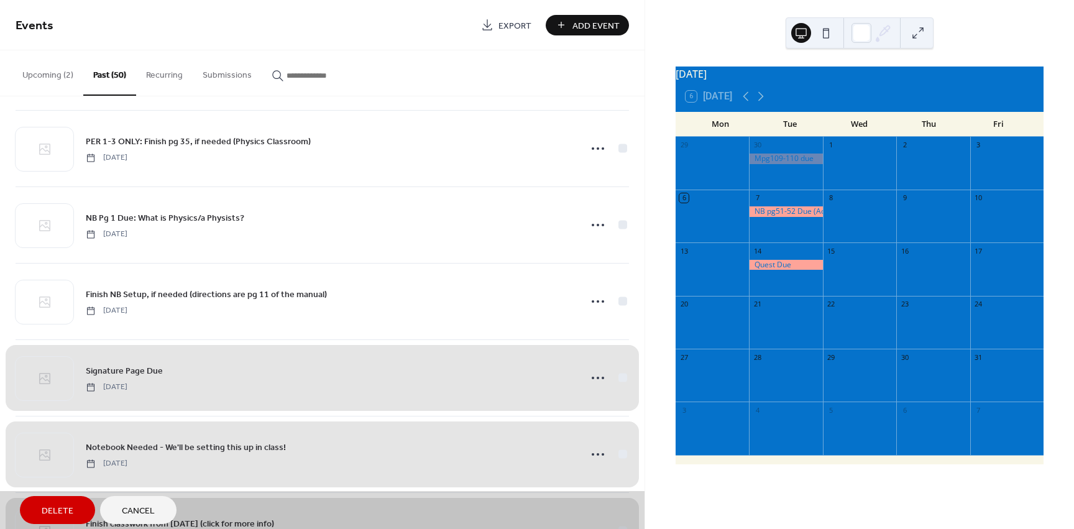
click at [623, 375] on div "Signature Page Due Monday, August 25, 2025" at bounding box center [322, 377] width 613 height 76
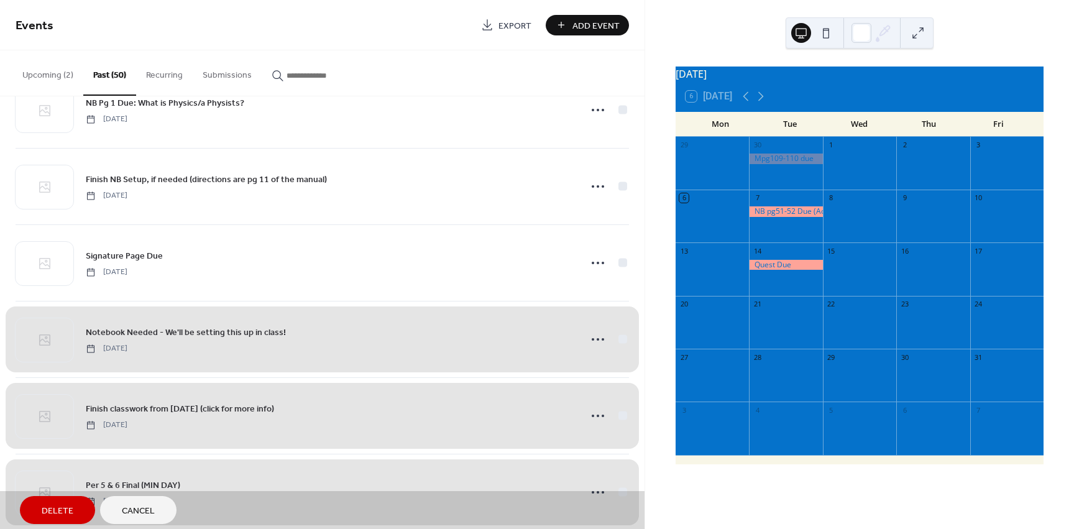
scroll to position [1046, 0]
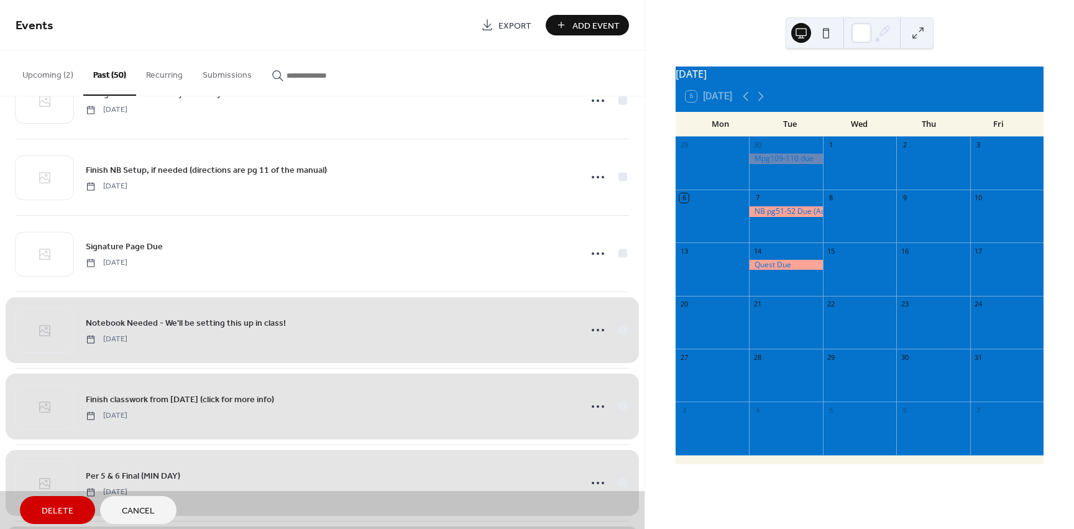
click at [618, 331] on div "Notebook Needed - We'll be setting this up in class! Monday, August 25, 2025" at bounding box center [322, 329] width 613 height 76
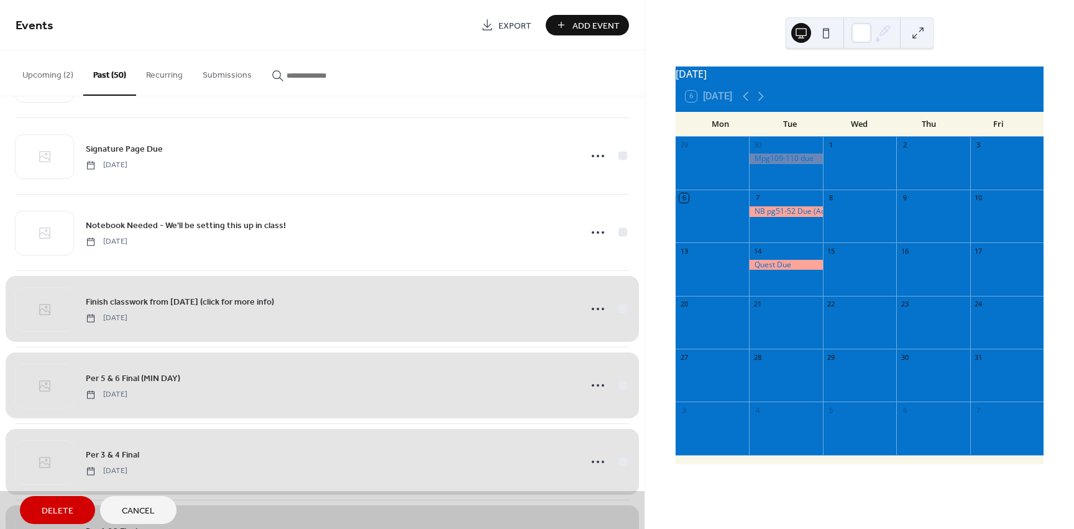
scroll to position [1170, 0]
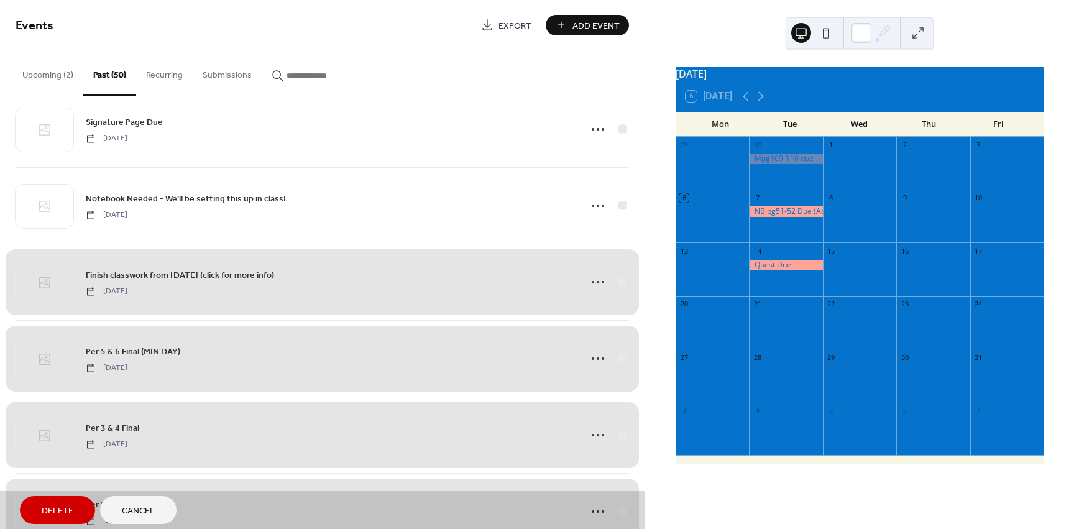
click at [619, 286] on div "Finish classwork from today (click for more info) Friday, August 22, 2025" at bounding box center [322, 282] width 613 height 76
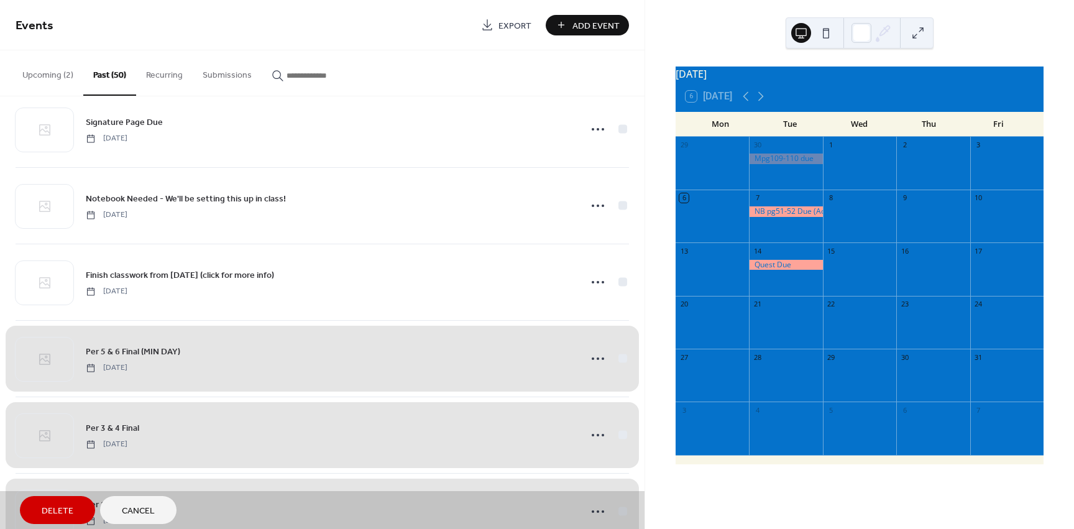
click at [68, 513] on span "Delete" at bounding box center [58, 511] width 32 height 13
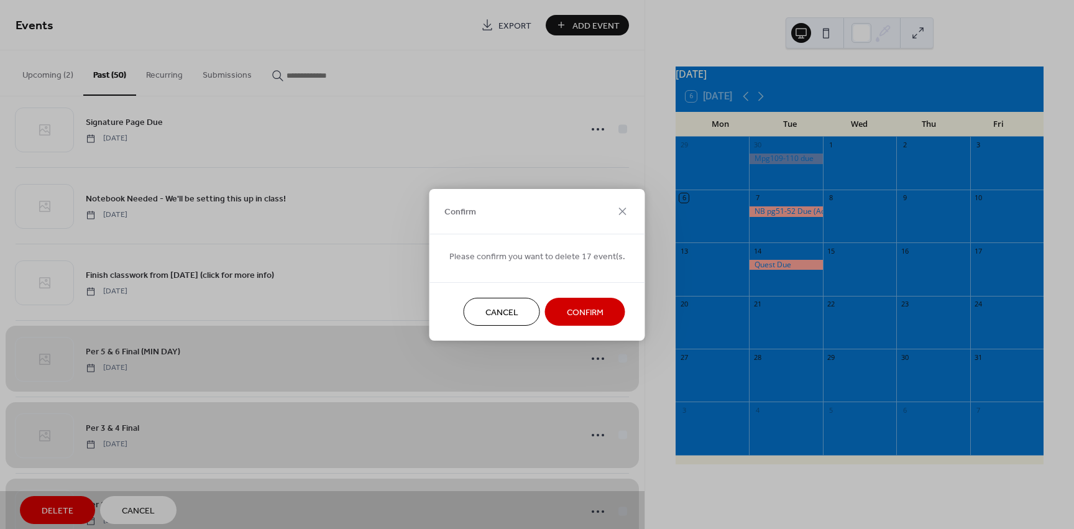
click at [600, 310] on button "Confirm" at bounding box center [585, 312] width 80 height 28
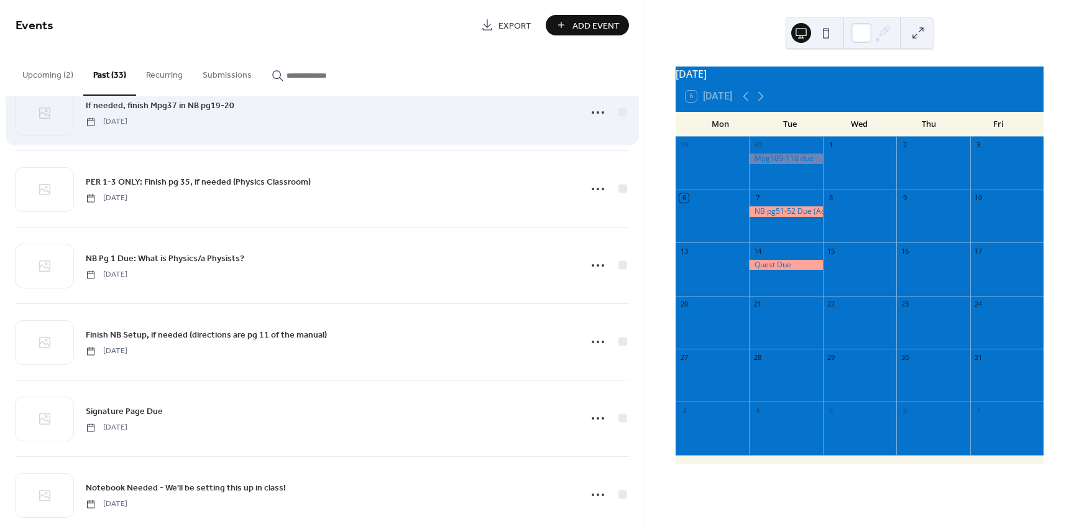
scroll to position [865, 0]
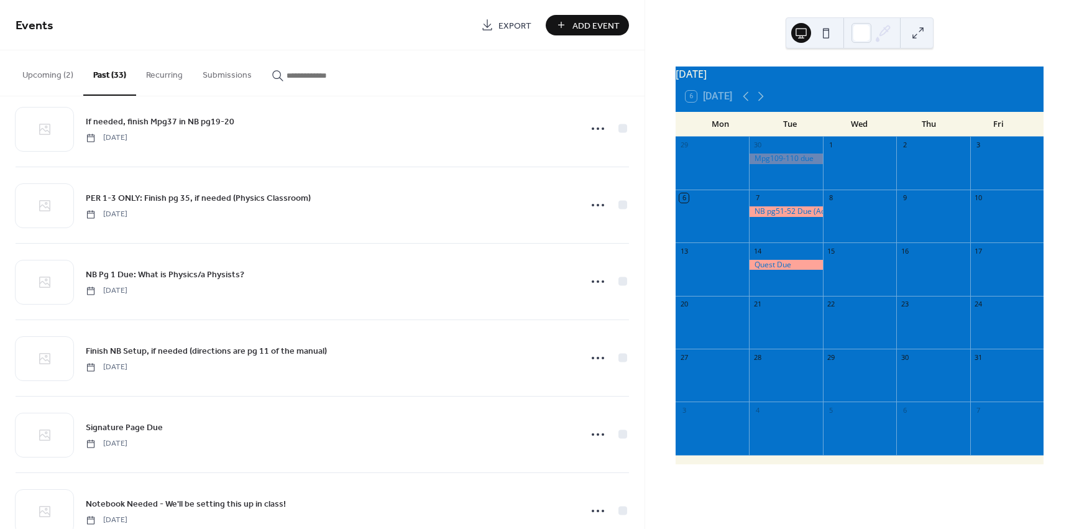
click at [48, 76] on button "Upcoming (2)" at bounding box center [47, 72] width 71 height 44
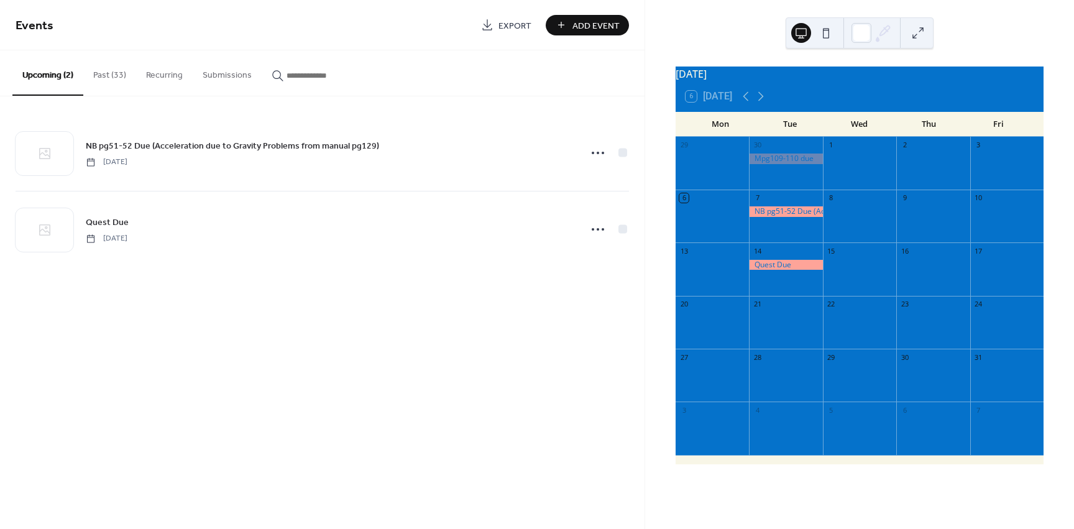
click at [608, 24] on span "Add Event" at bounding box center [595, 25] width 47 height 13
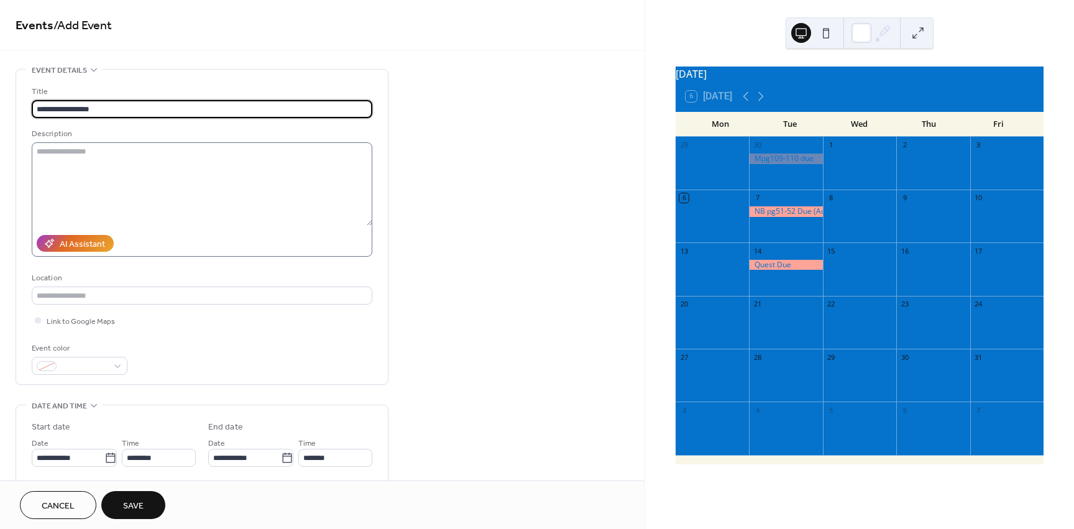
type input "**********"
click at [155, 161] on textarea at bounding box center [202, 183] width 341 height 83
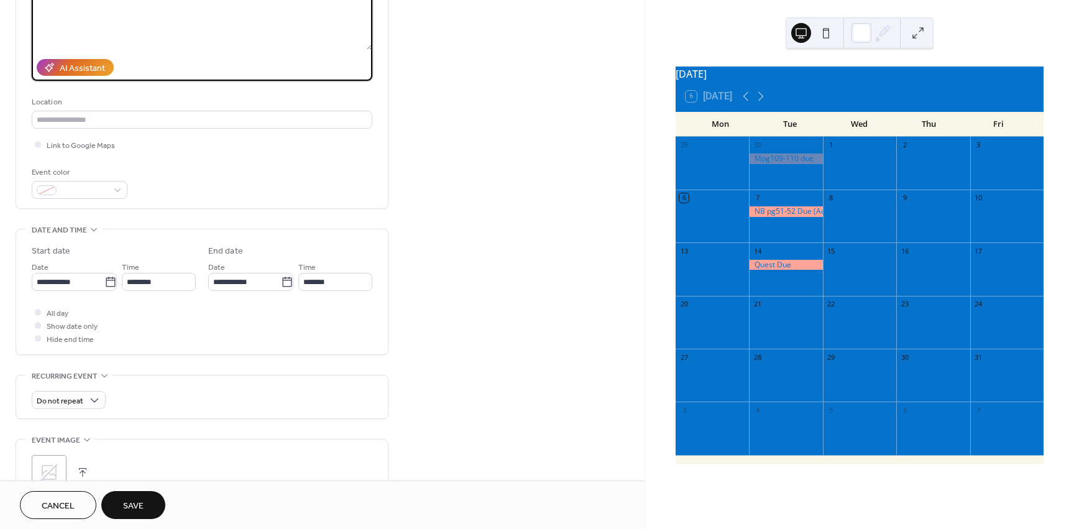
scroll to position [186, 0]
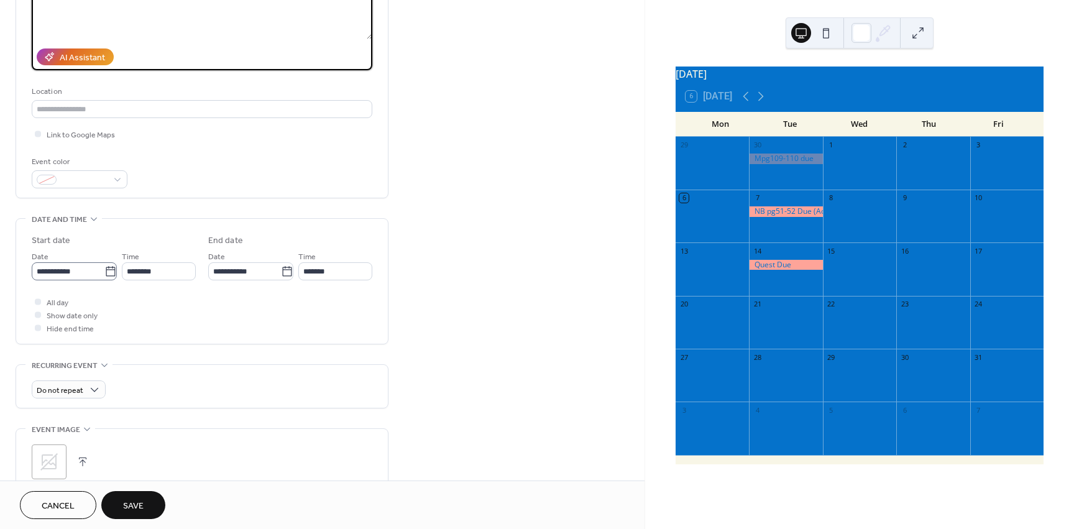
type textarea "**********"
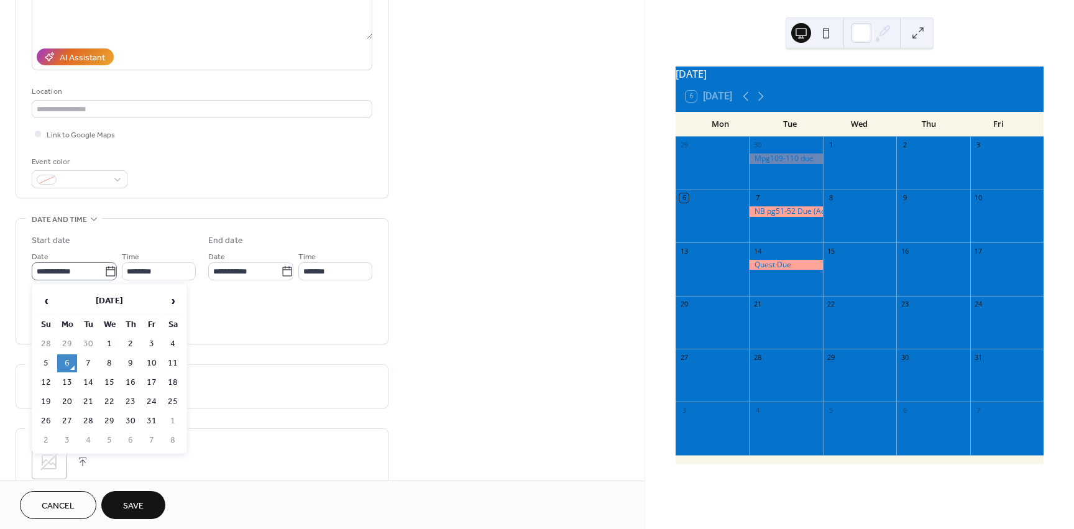
click at [106, 267] on icon at bounding box center [110, 271] width 9 height 10
click at [104, 267] on input "**********" at bounding box center [68, 271] width 73 height 18
click at [85, 375] on td "14" at bounding box center [88, 382] width 20 height 18
type input "**********"
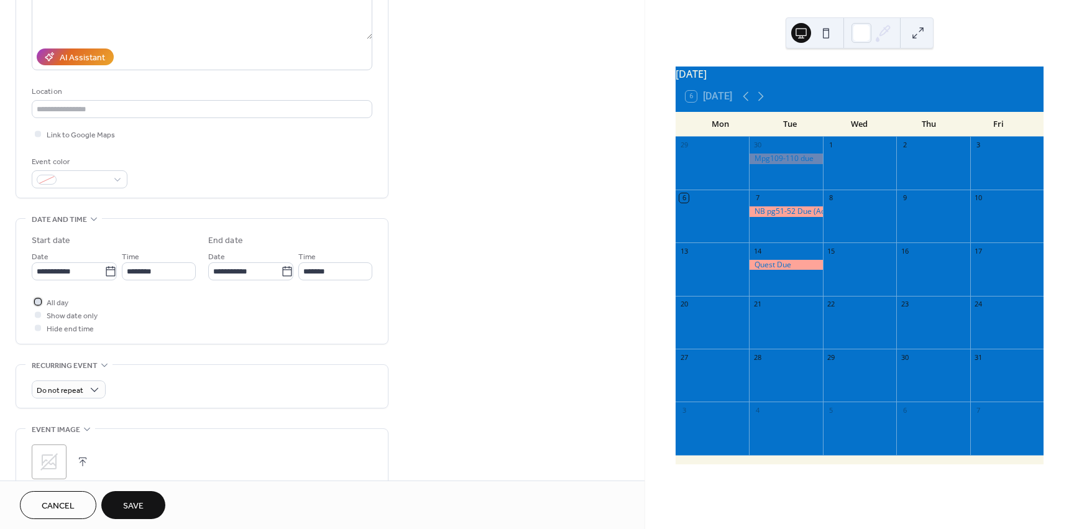
click at [61, 301] on span "All day" at bounding box center [58, 302] width 22 height 13
click at [148, 504] on button "Save" at bounding box center [133, 505] width 64 height 28
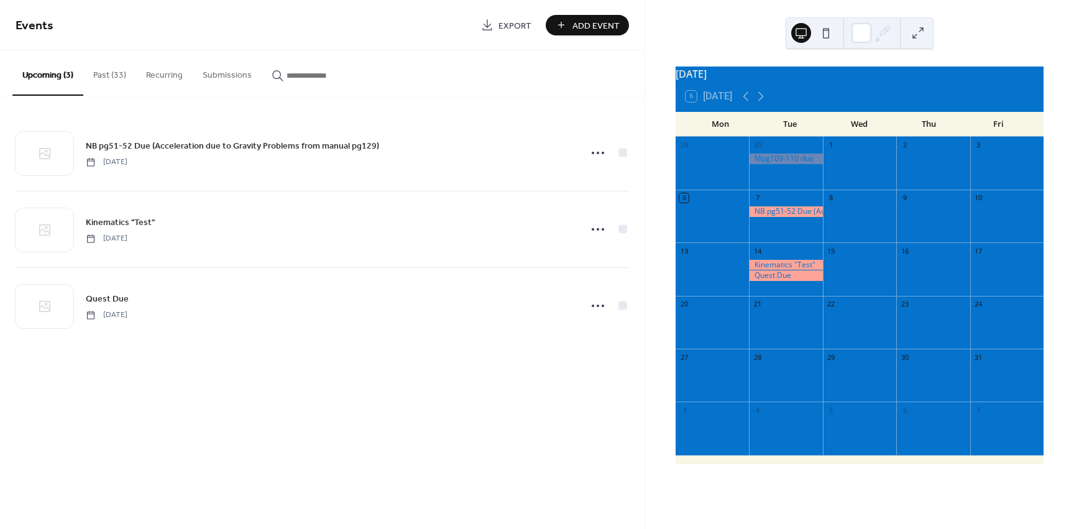
click at [579, 24] on span "Add Event" at bounding box center [595, 25] width 47 height 13
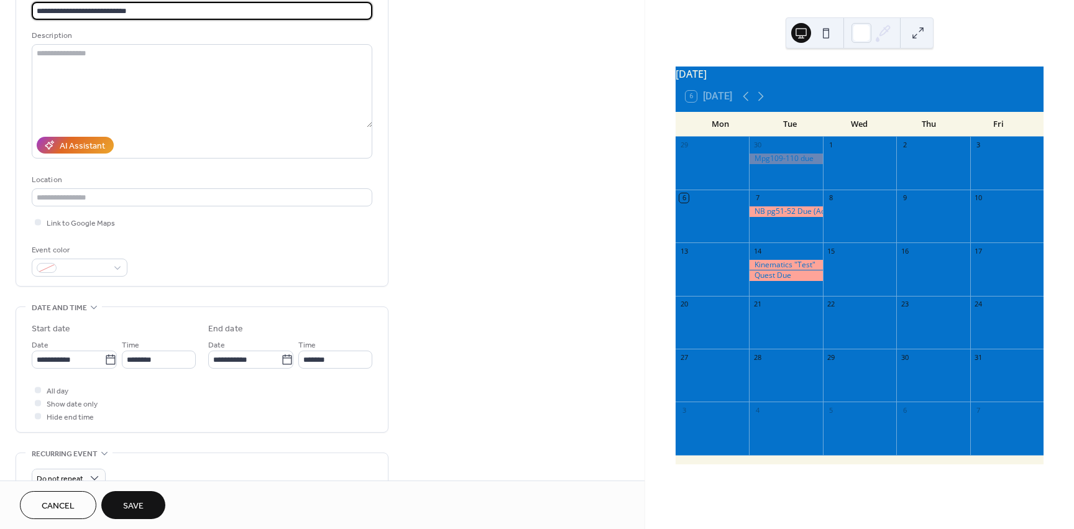
scroll to position [124, 0]
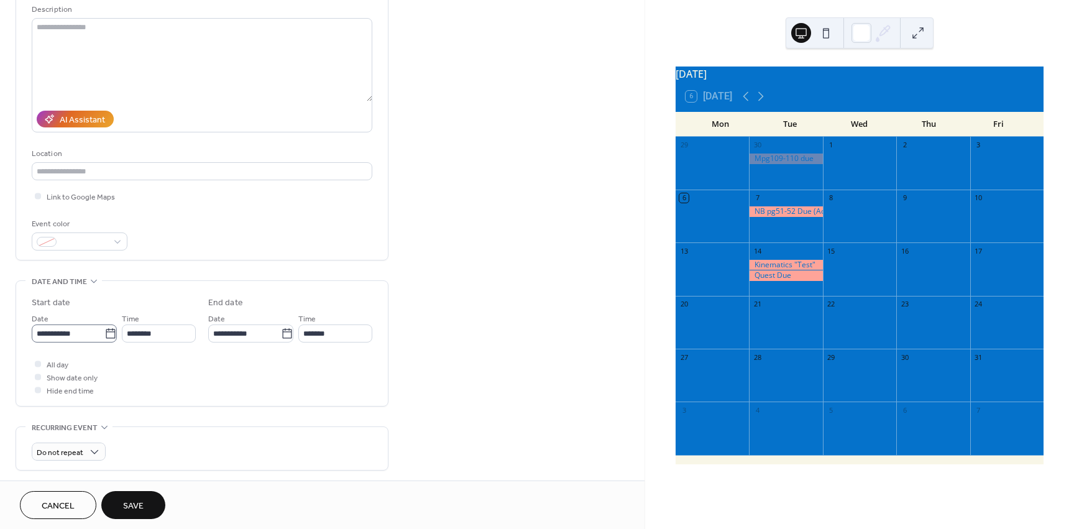
type input "**********"
drag, startPoint x: 96, startPoint y: 334, endPoint x: 115, endPoint y: 334, distance: 18.7
click at [98, 334] on input "**********" at bounding box center [68, 333] width 73 height 18
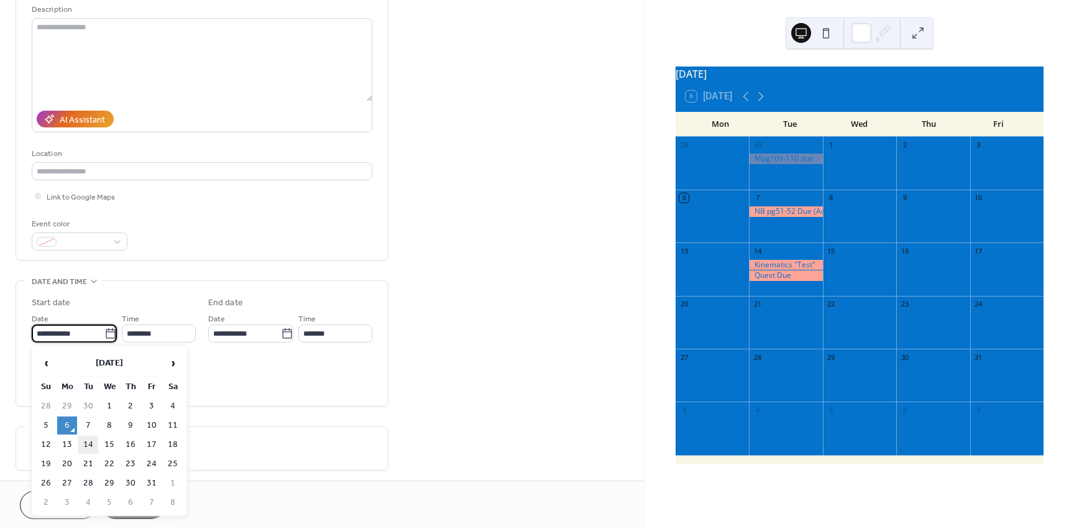
click at [88, 444] on td "14" at bounding box center [88, 445] width 20 height 18
type input "**********"
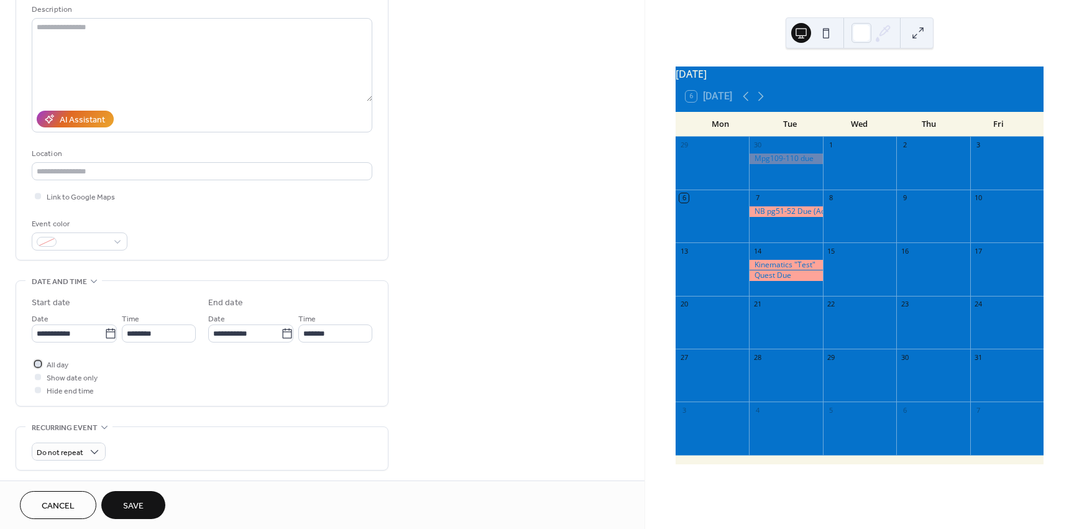
click at [57, 362] on span "All day" at bounding box center [58, 365] width 22 height 13
click at [137, 506] on span "Save" at bounding box center [133, 506] width 21 height 13
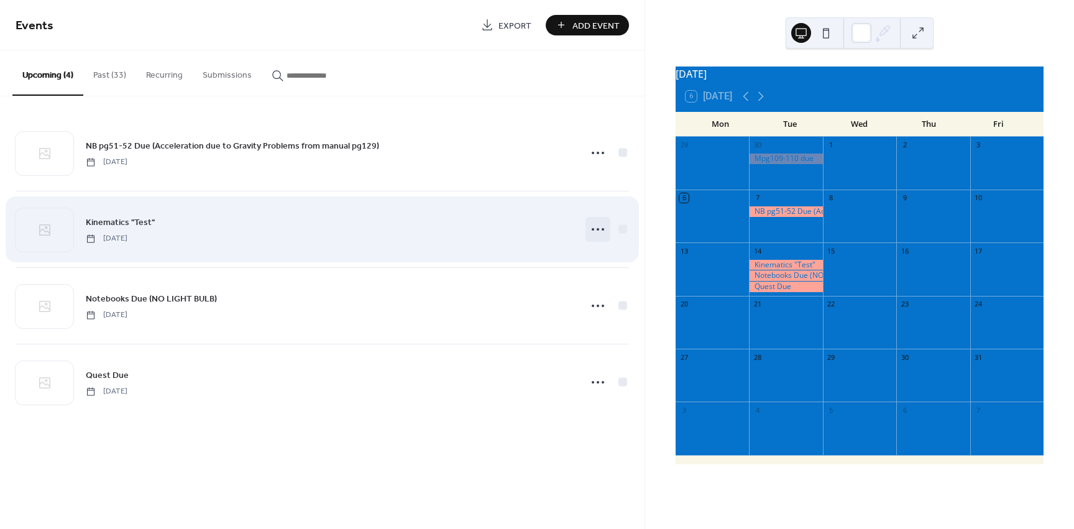
click at [599, 235] on icon at bounding box center [598, 229] width 20 height 20
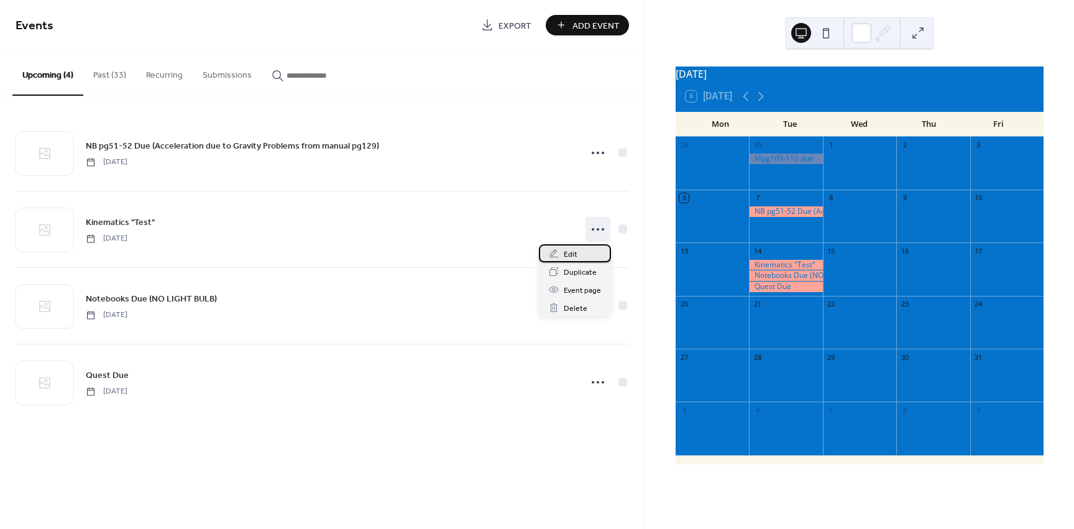
click at [585, 258] on div "Edit" at bounding box center [575, 253] width 72 height 18
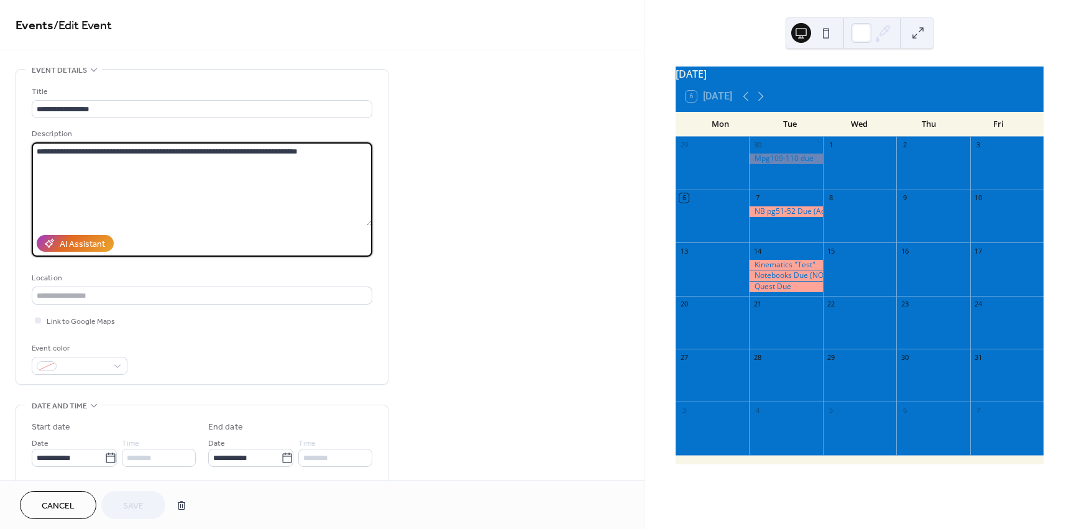
click at [325, 152] on textarea "**********" at bounding box center [202, 183] width 341 height 83
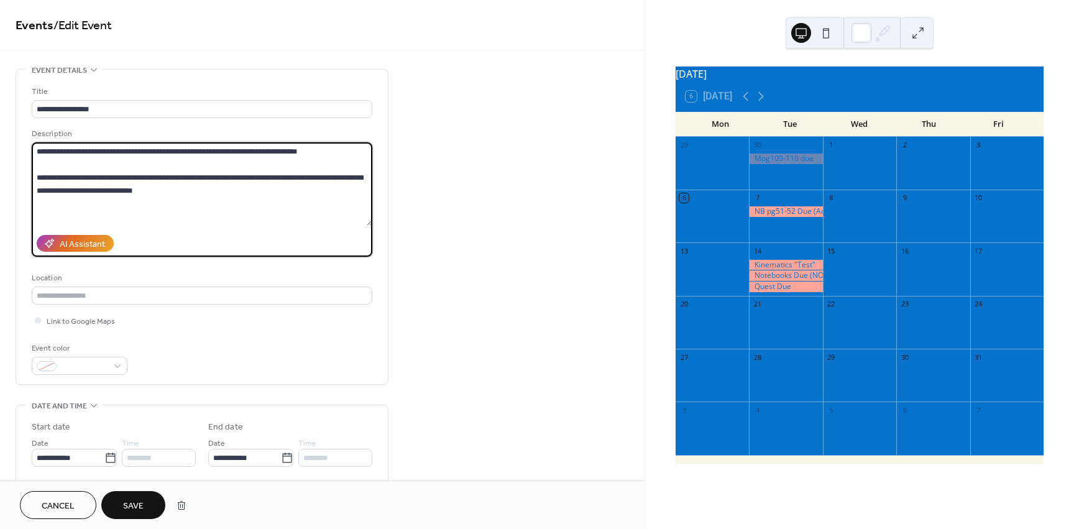
type textarea "**********"
click at [128, 502] on span "Save" at bounding box center [133, 506] width 21 height 13
